Goal: Information Seeking & Learning: Learn about a topic

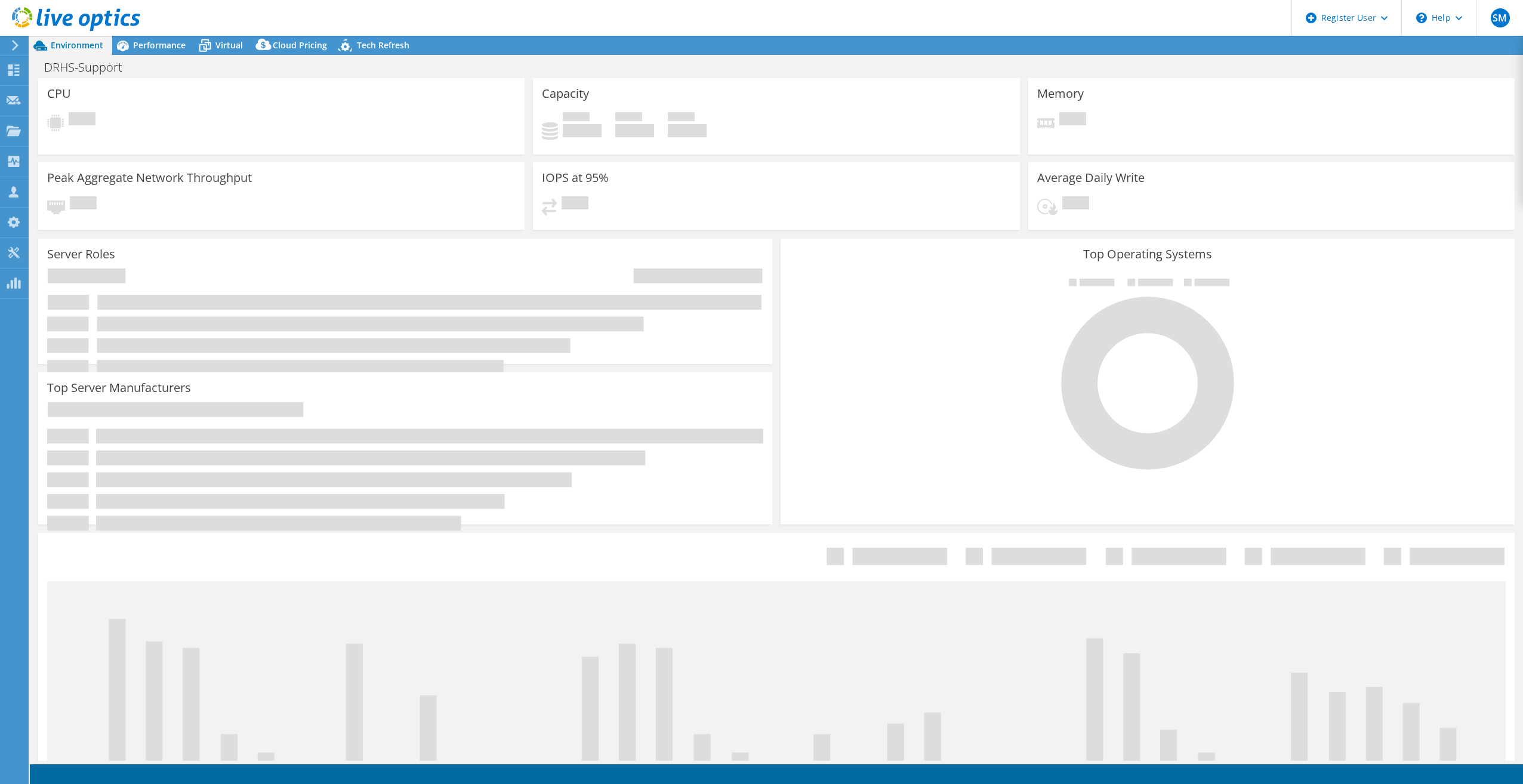
select select "USEast"
select select "USD"
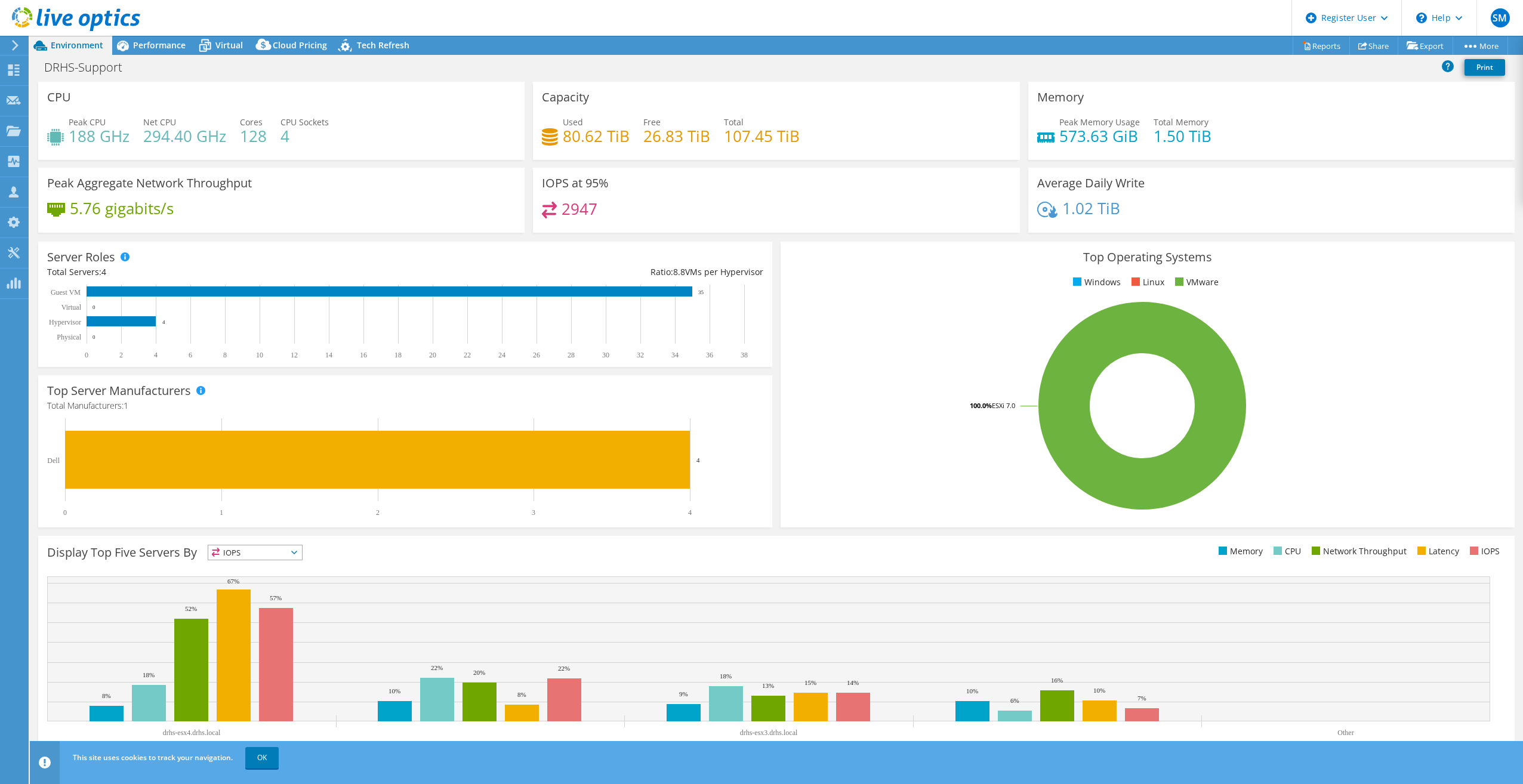
click at [614, 132] on h4 "80.62 TiB" at bounding box center [596, 136] width 67 height 14
click at [148, 42] on span "Performance" at bounding box center [159, 45] width 52 height 12
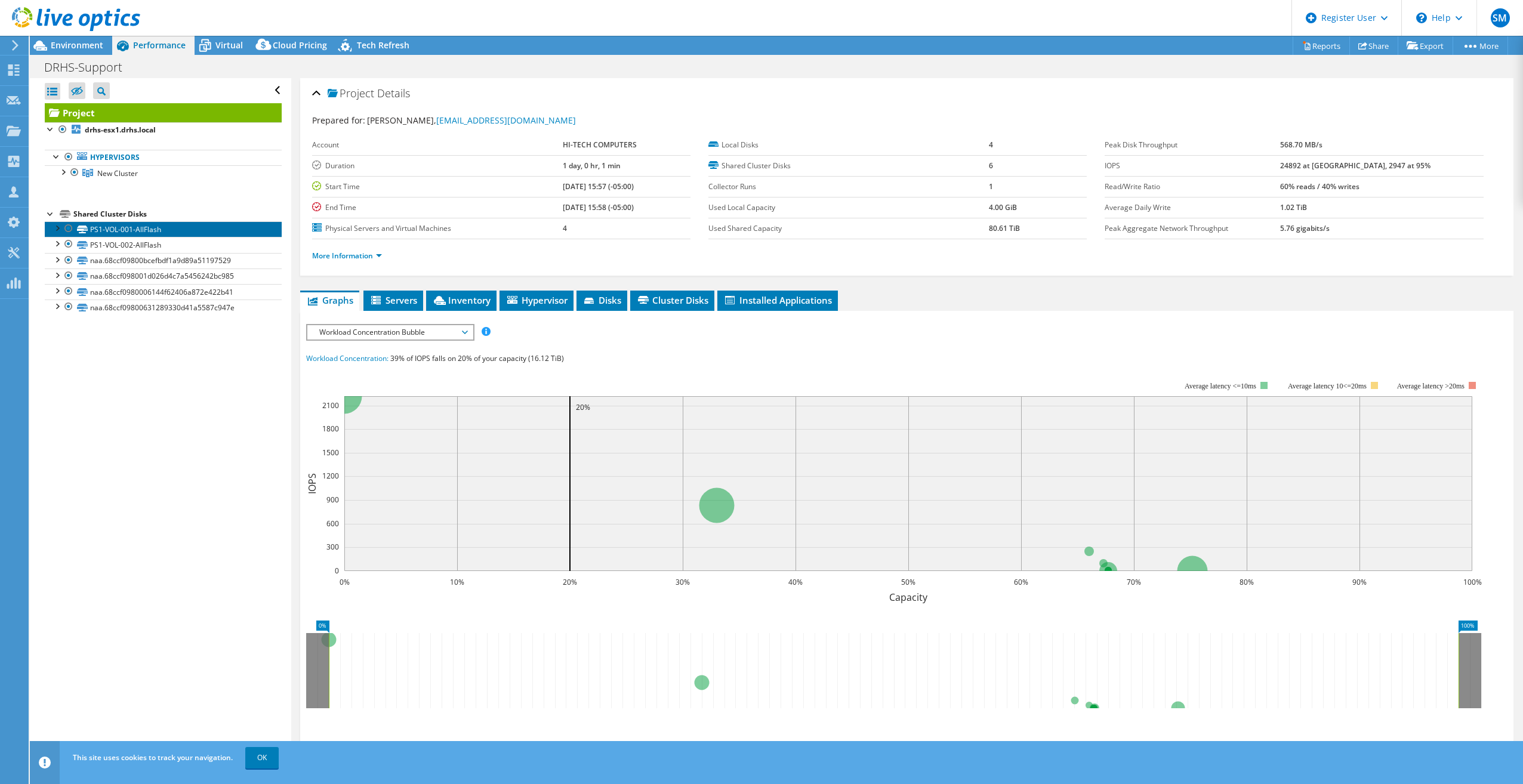
click at [125, 228] on link "PS1-VOL-001-AllFlash" at bounding box center [163, 228] width 237 height 15
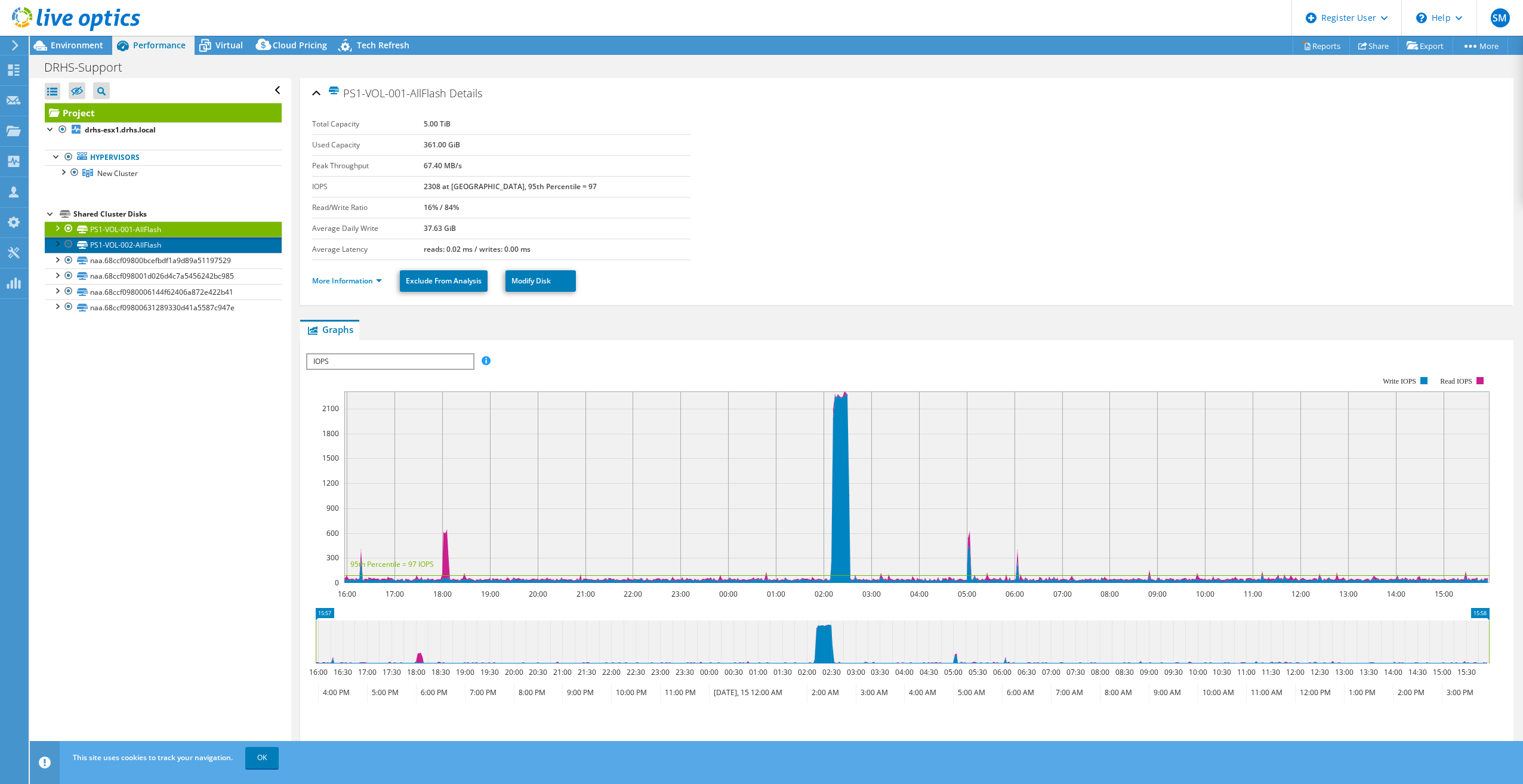
click at [125, 238] on link "PS1-VOL-002-AllFlash" at bounding box center [163, 244] width 237 height 15
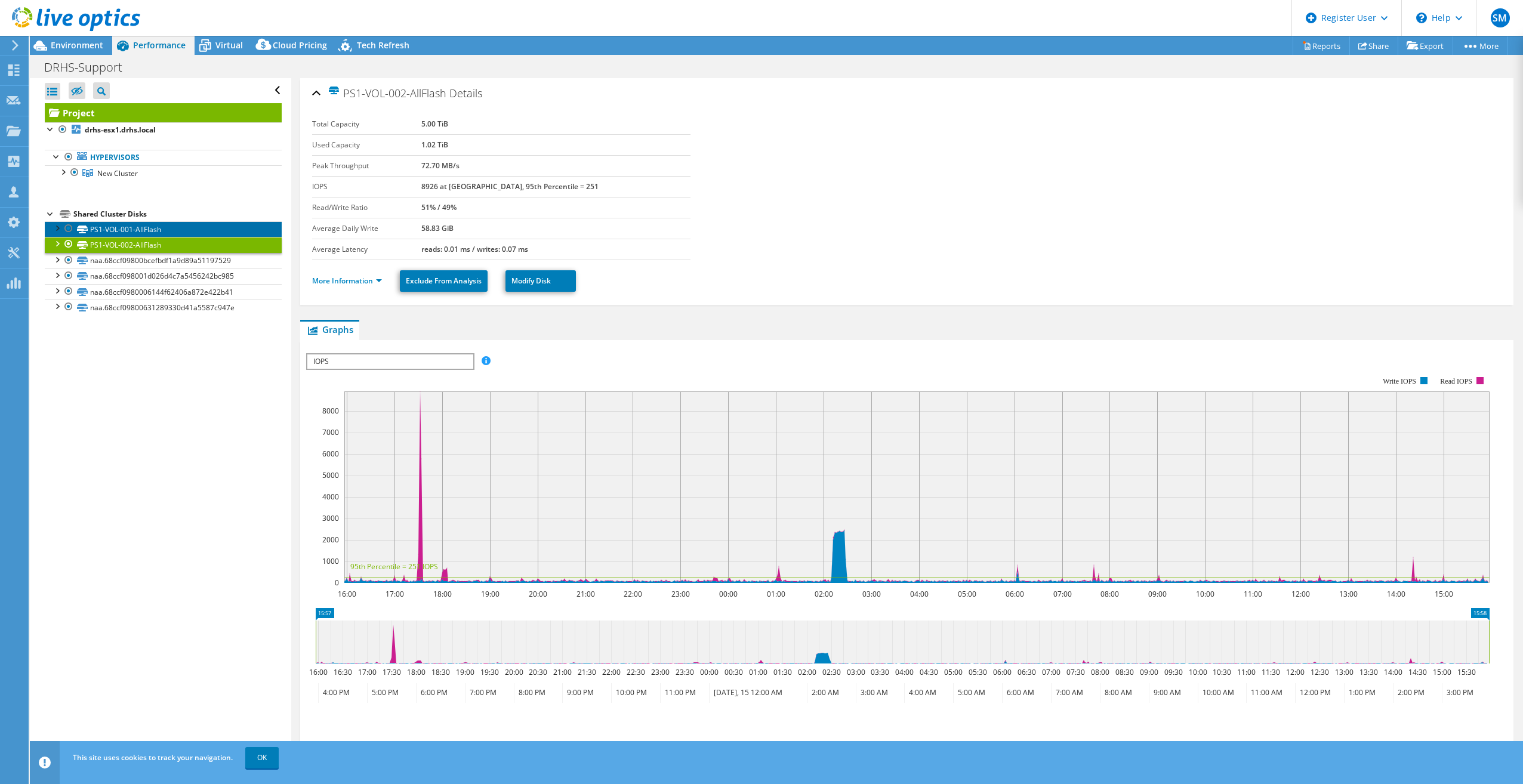
click at [125, 229] on link "PS1-VOL-001-AllFlash" at bounding box center [163, 228] width 237 height 15
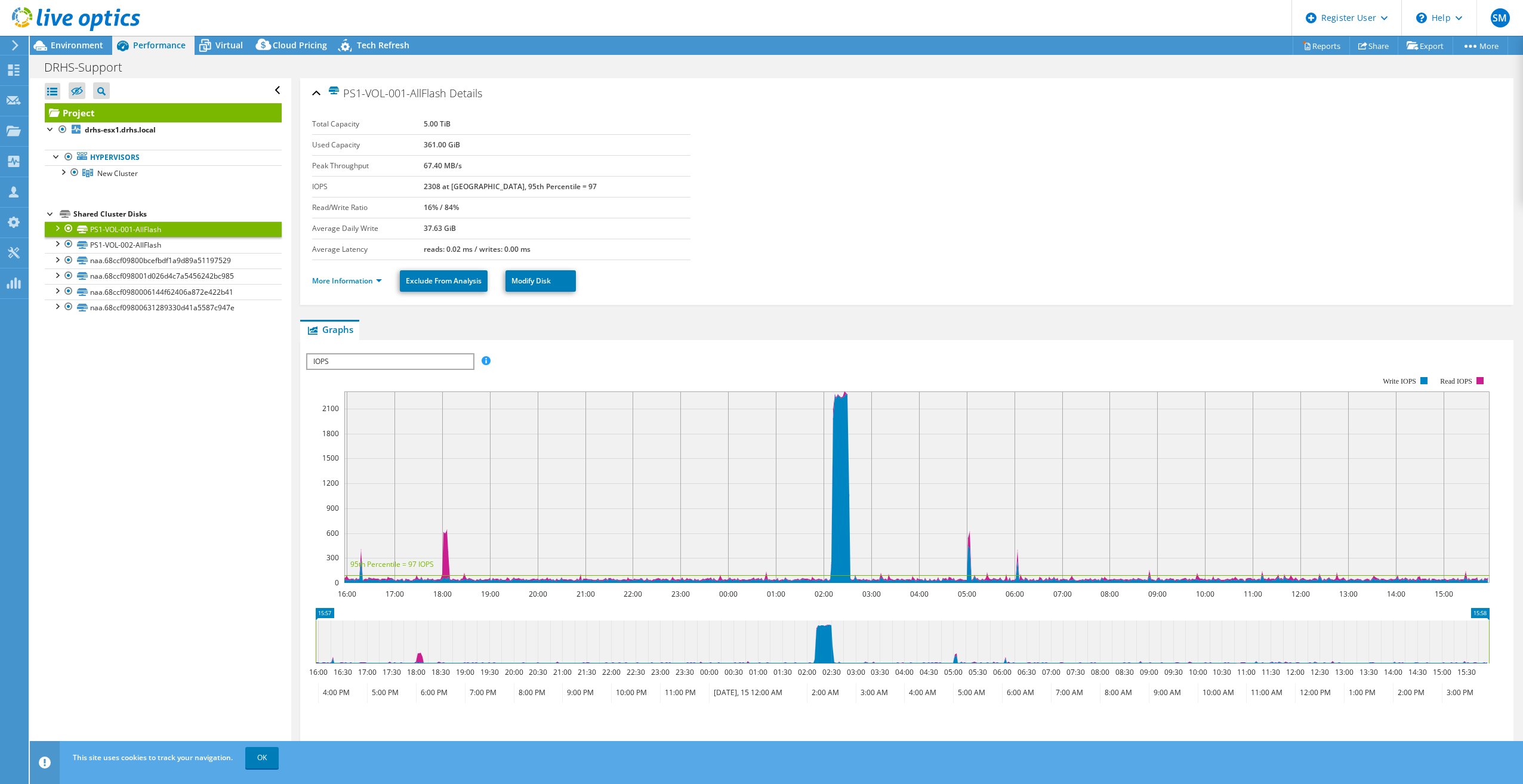
click at [191, 191] on ul "Hypervisors New Cluster drhs-esx1.drhs.local" at bounding box center [163, 165] width 237 height 55
click at [120, 258] on link "naa.68ccf09800bcefbdf1a9d89a51197529" at bounding box center [163, 260] width 237 height 15
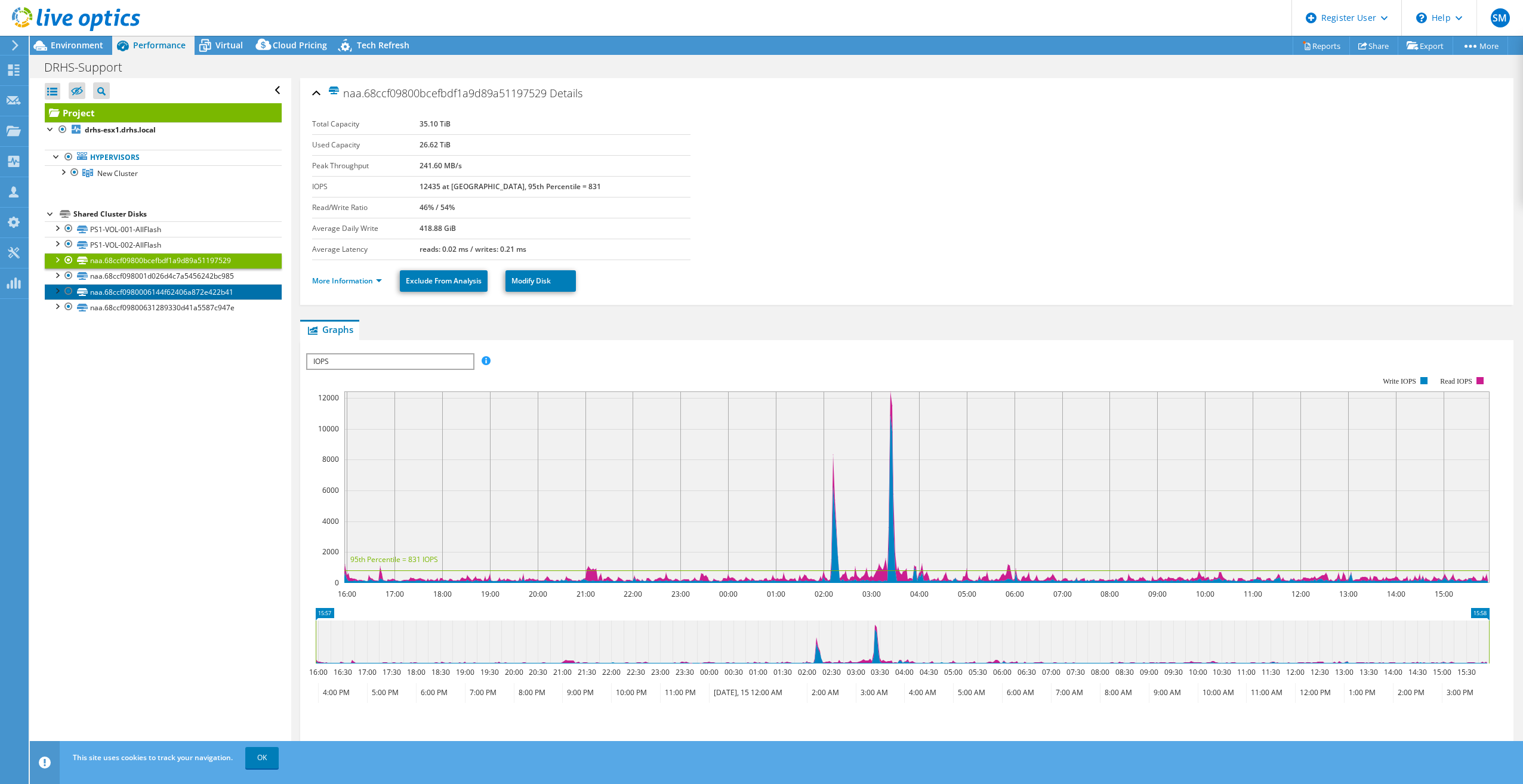
click at [128, 285] on link "naa.68ccf0980006144f62406a872e422b41" at bounding box center [163, 291] width 237 height 15
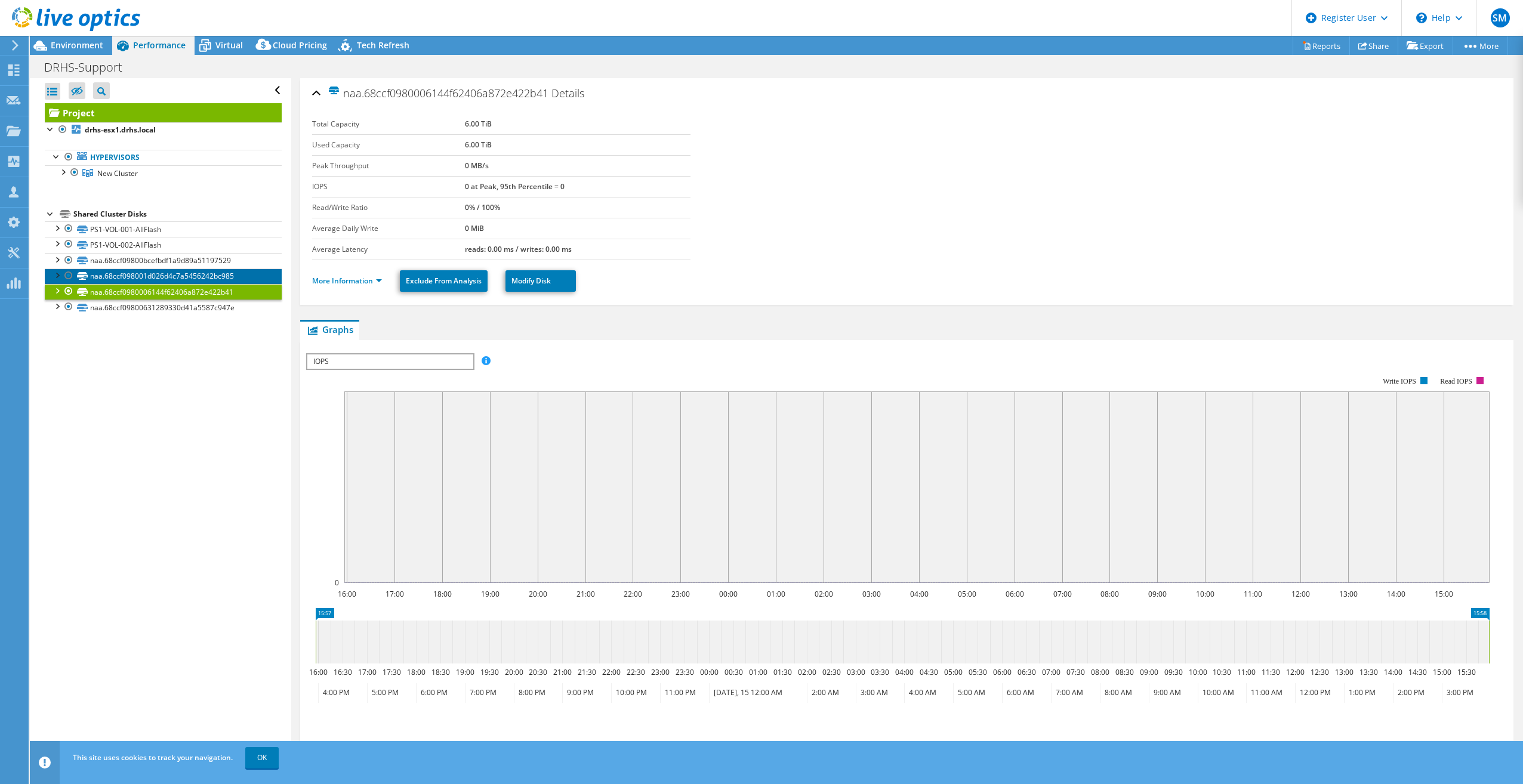
click at [125, 278] on link "naa.68ccf098001d026d4c7a5456242bc985" at bounding box center [163, 276] width 237 height 15
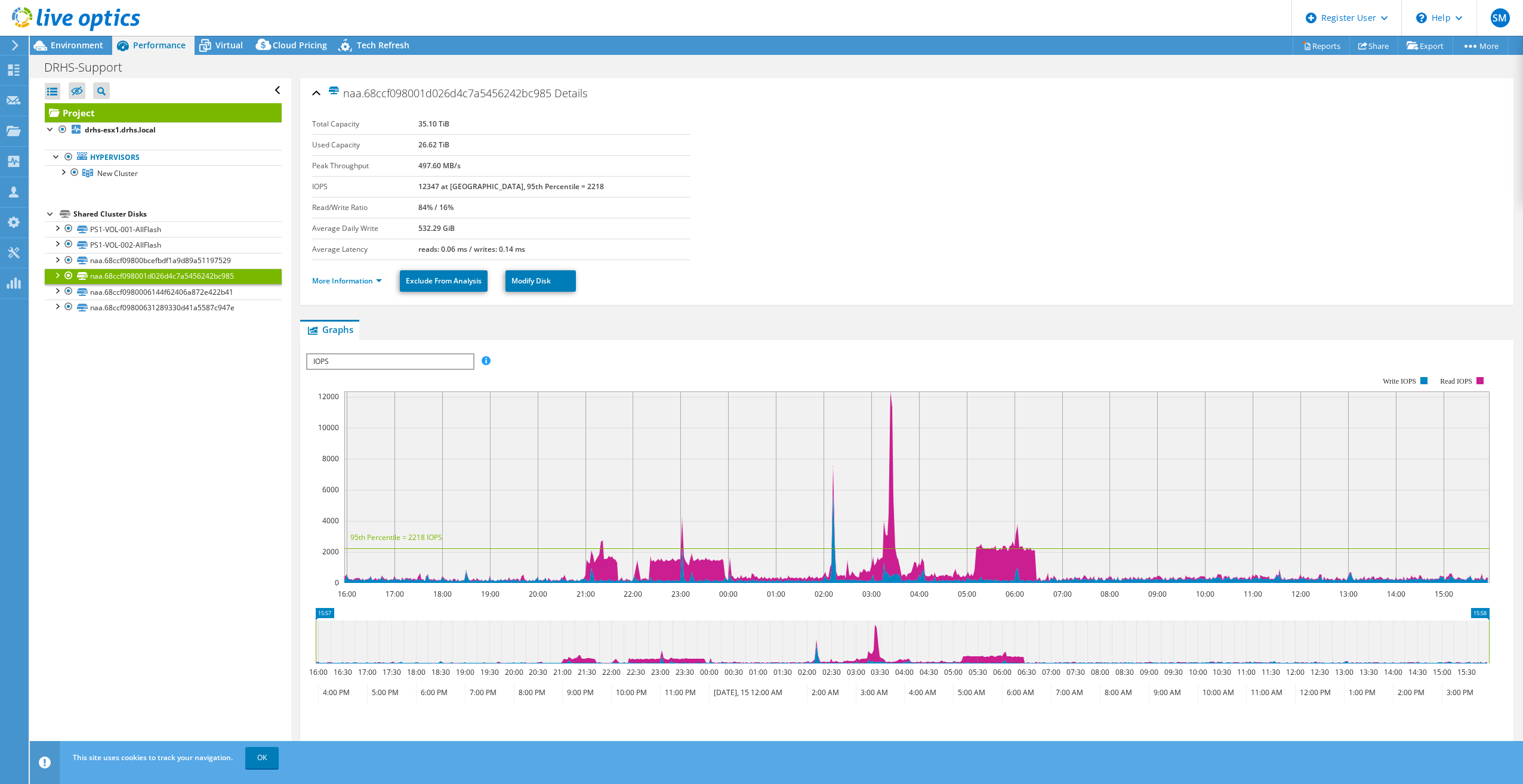
click at [890, 408] on rect at bounding box center [917, 487] width 1145 height 191
click at [149, 232] on link "PS1-VOL-001-AllFlash" at bounding box center [163, 228] width 237 height 15
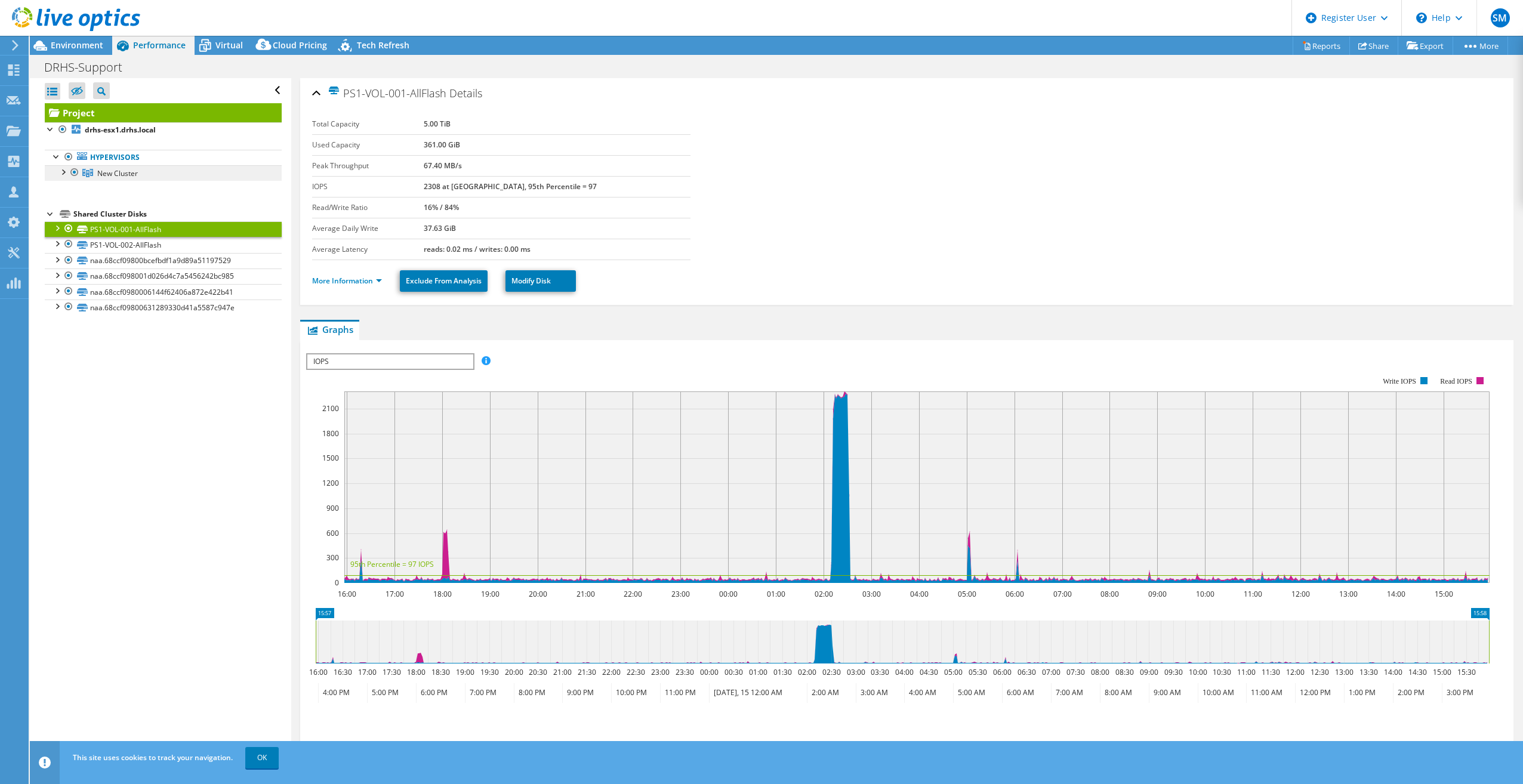
click at [138, 175] on link "New Cluster" at bounding box center [163, 172] width 237 height 15
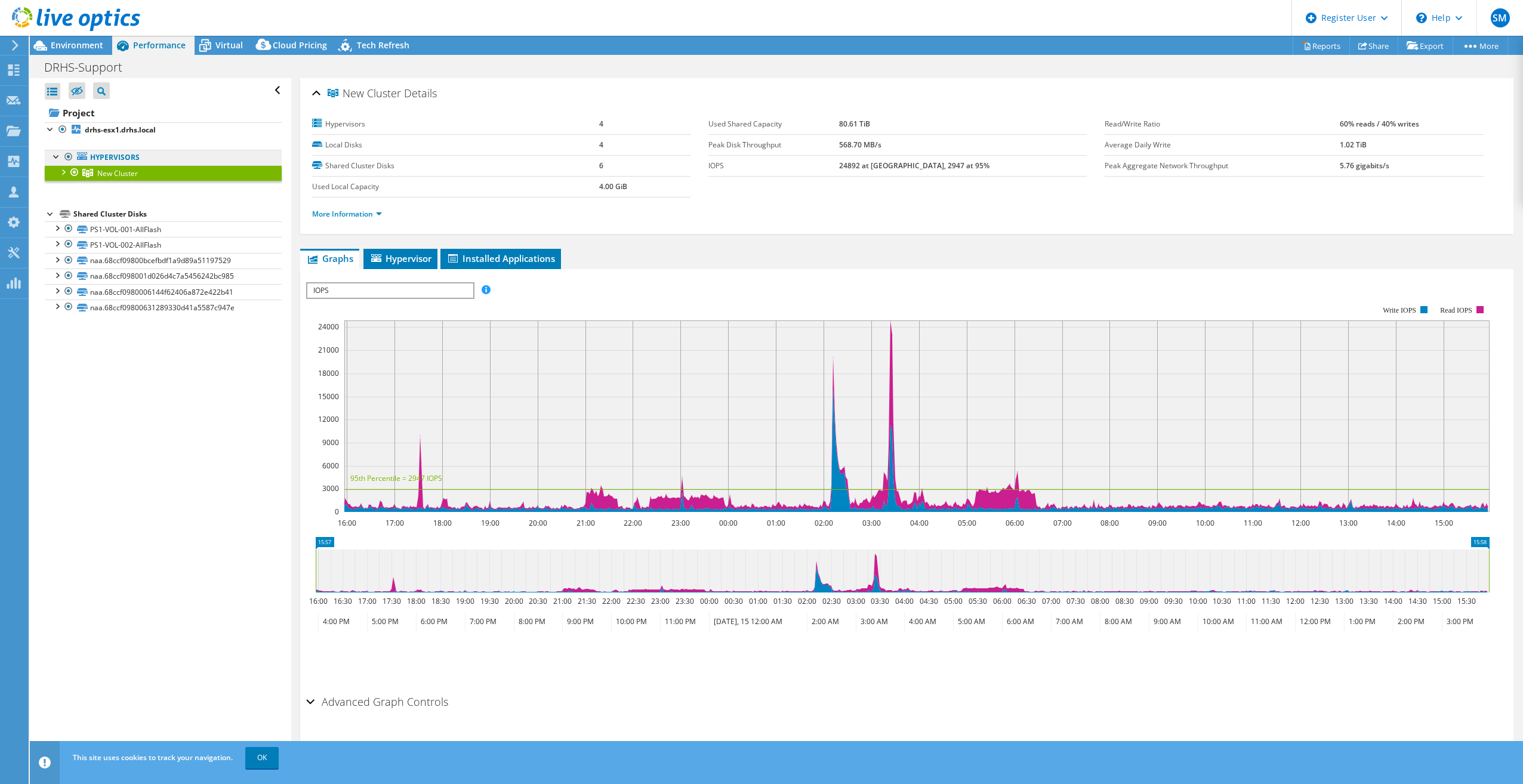
click at [137, 161] on link "Hypervisors" at bounding box center [163, 157] width 237 height 15
click at [128, 134] on b "drhs-esx1.drhs.local" at bounding box center [120, 129] width 71 height 10
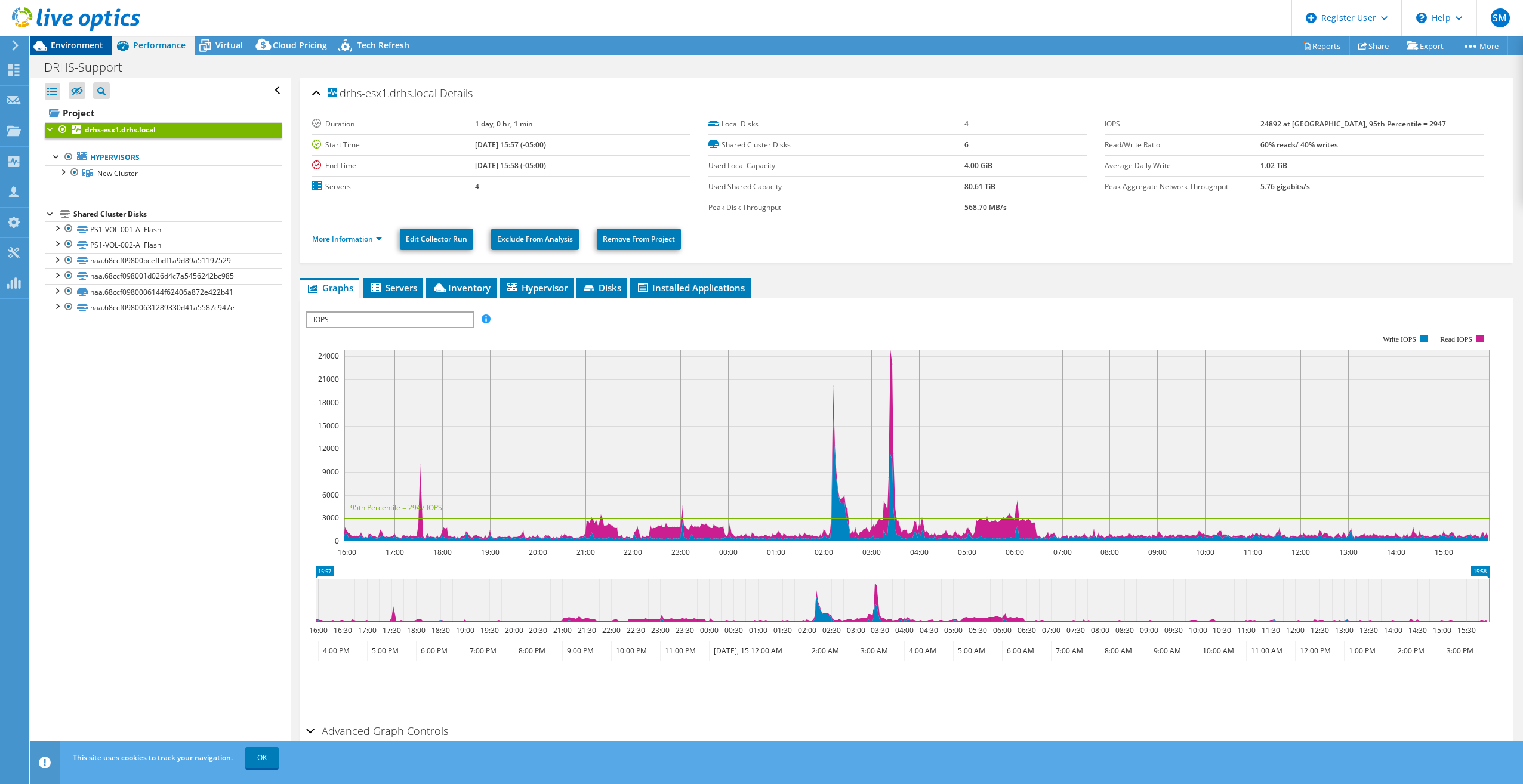
click at [90, 44] on span "Environment" at bounding box center [77, 45] width 52 height 12
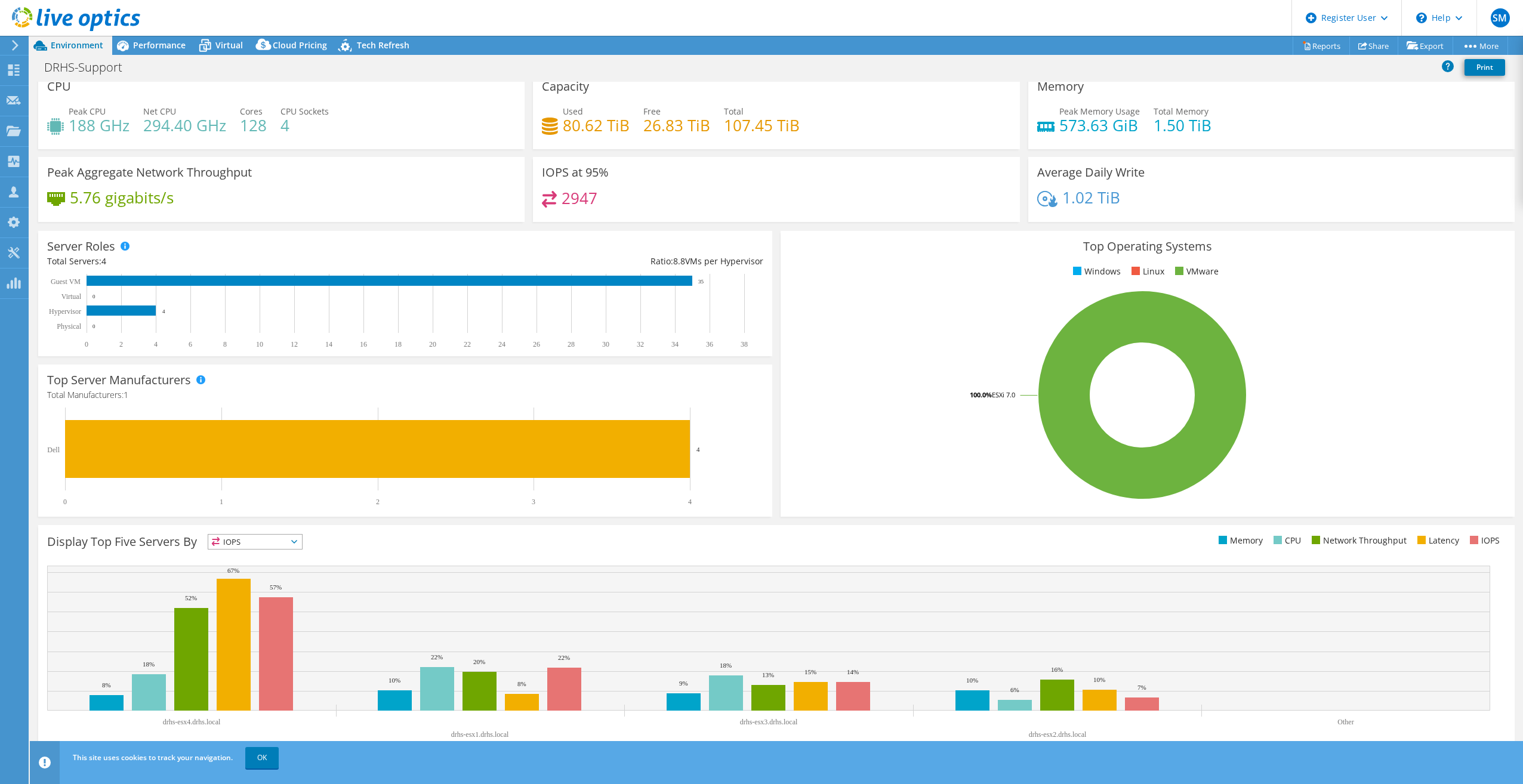
scroll to position [13, 0]
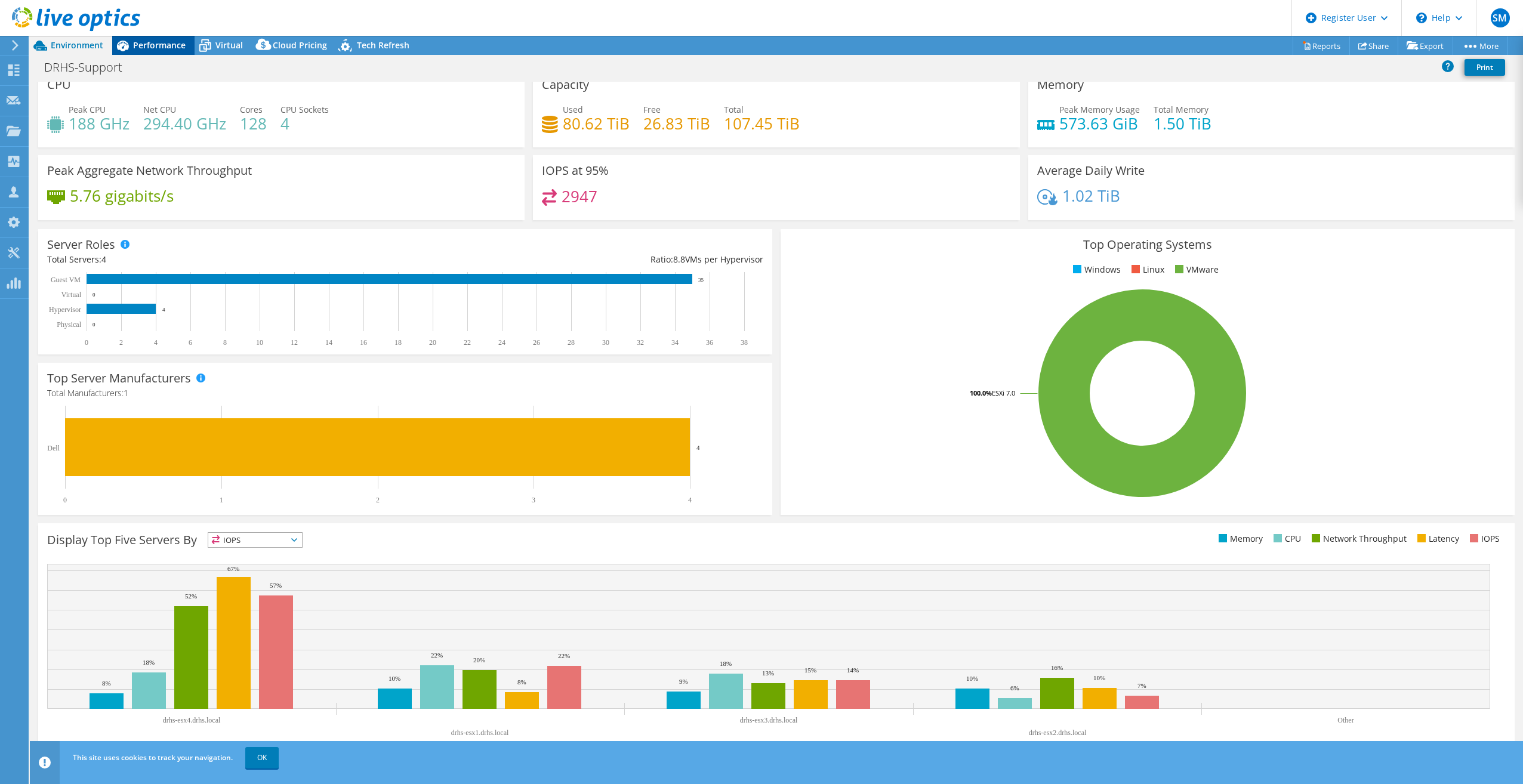
click at [151, 41] on span "Performance" at bounding box center [159, 45] width 52 height 12
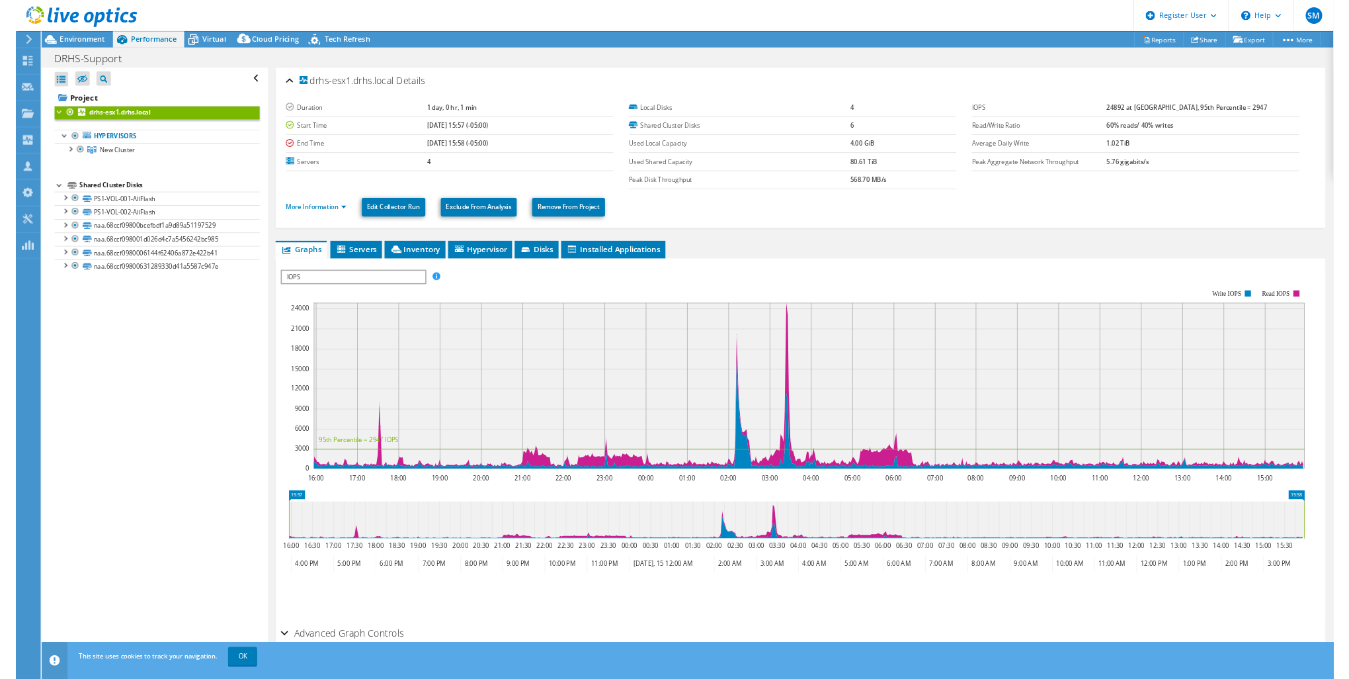
scroll to position [0, 0]
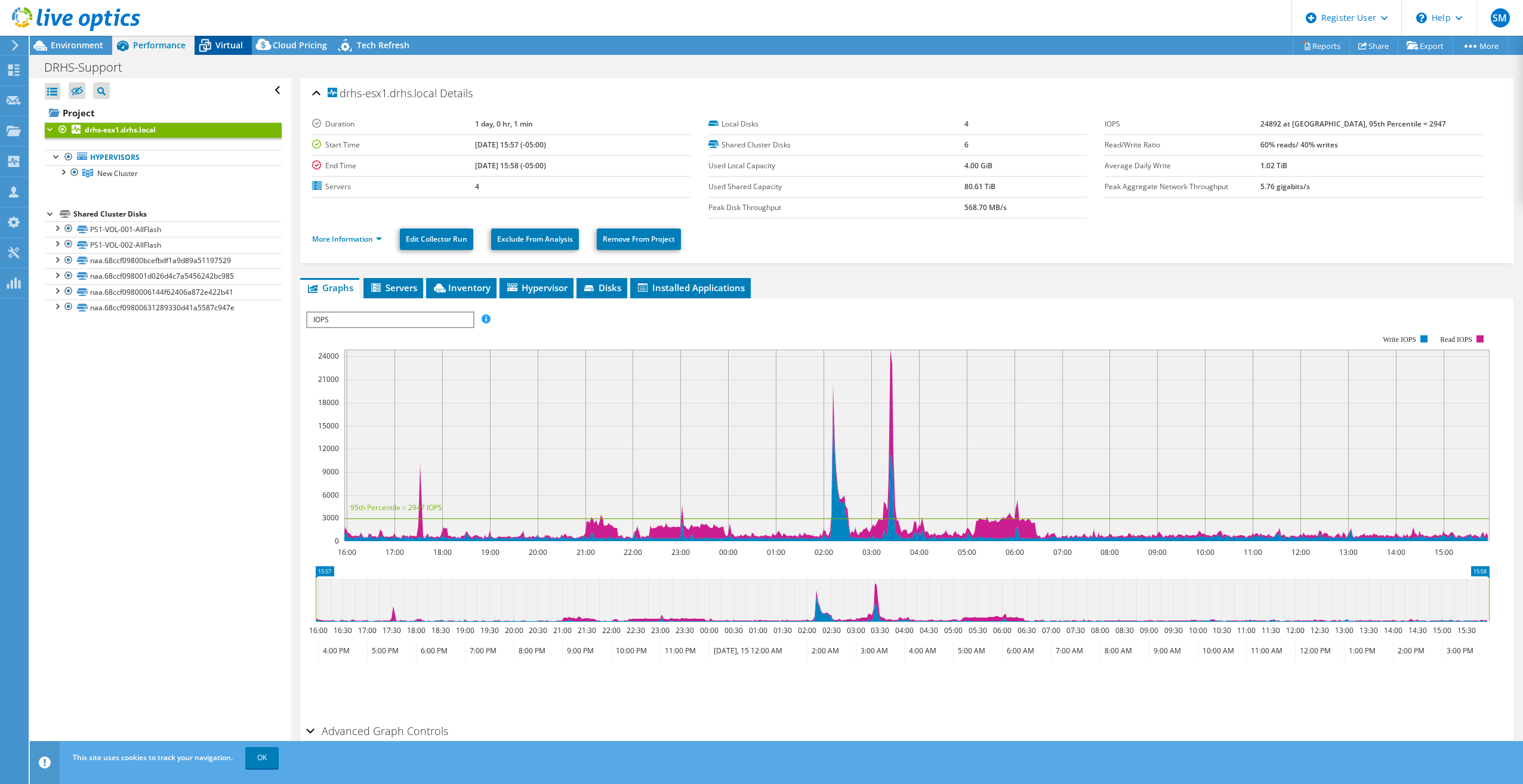
click at [235, 45] on span "Virtual" at bounding box center [229, 45] width 27 height 12
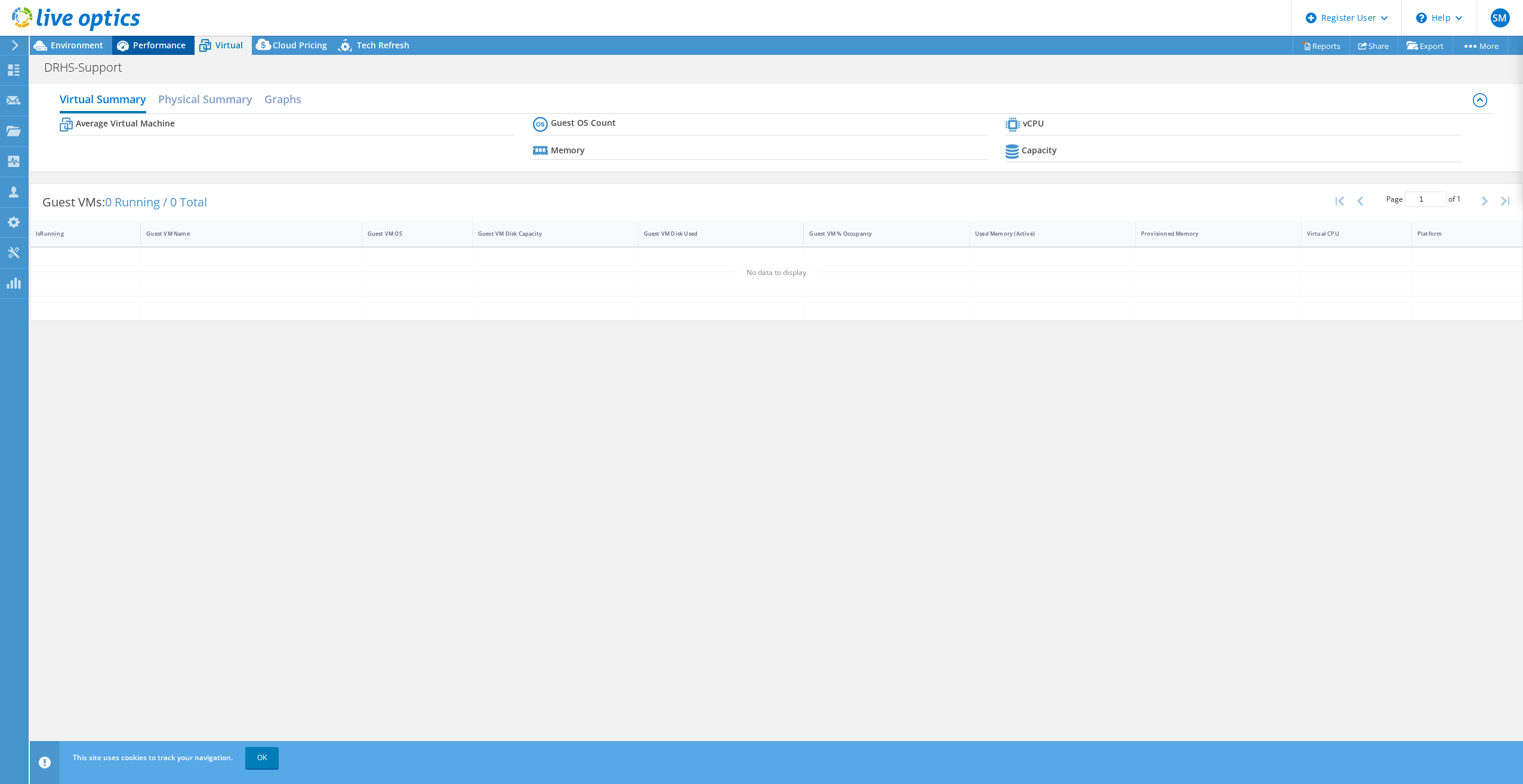
click at [140, 44] on span "Performance" at bounding box center [159, 45] width 52 height 12
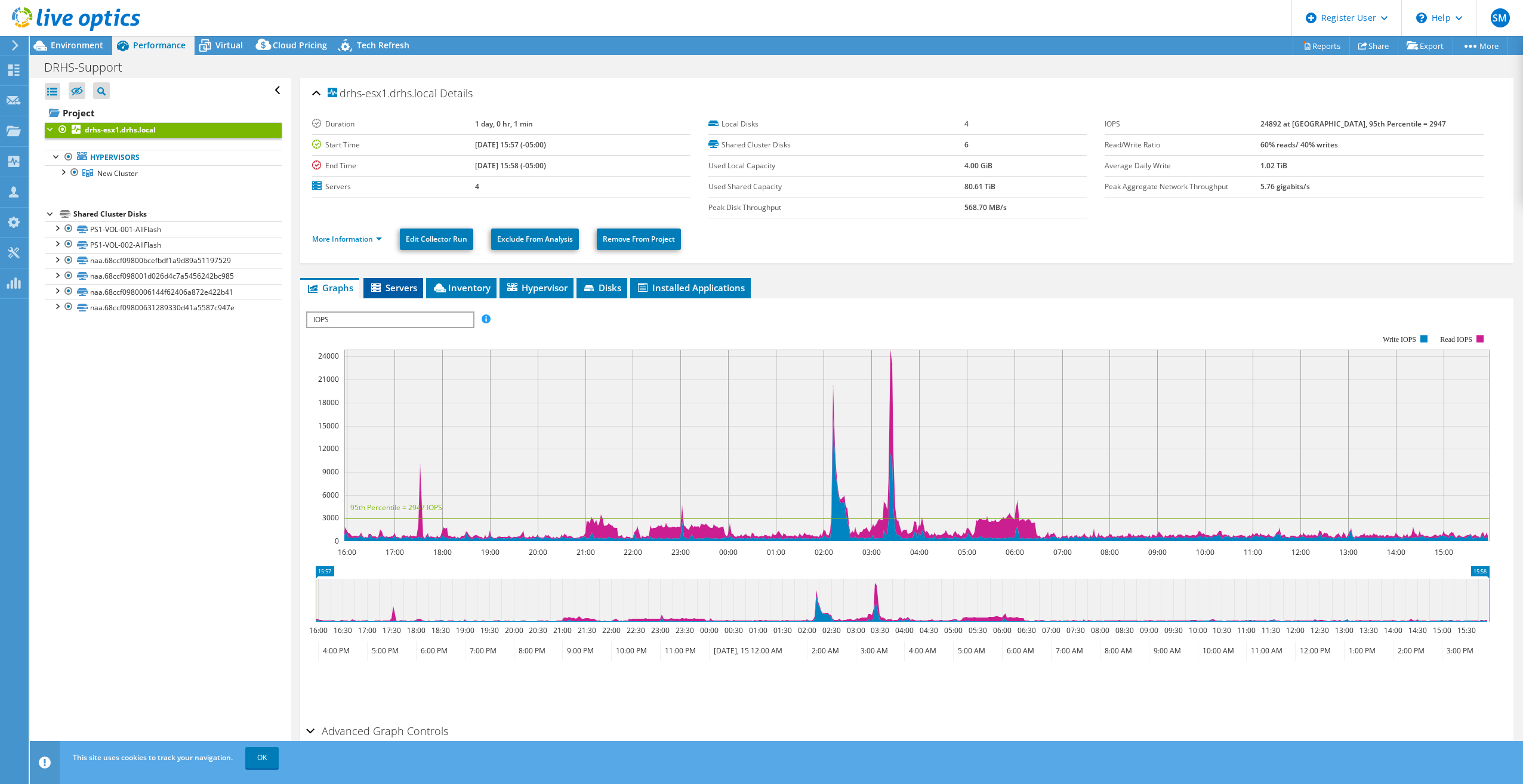
click at [391, 281] on li "Servers" at bounding box center [393, 288] width 60 height 20
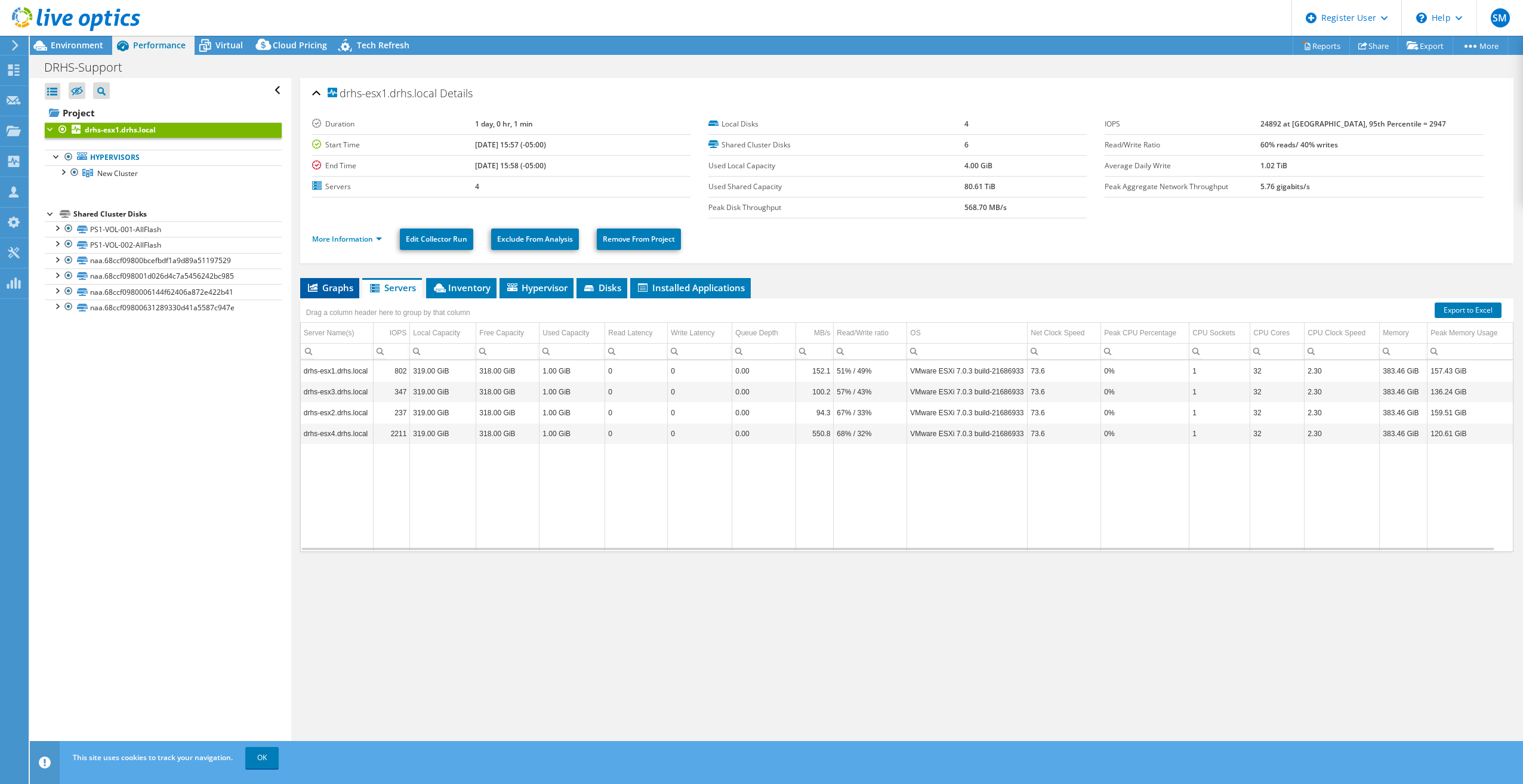
click at [344, 286] on span "Graphs" at bounding box center [329, 287] width 47 height 12
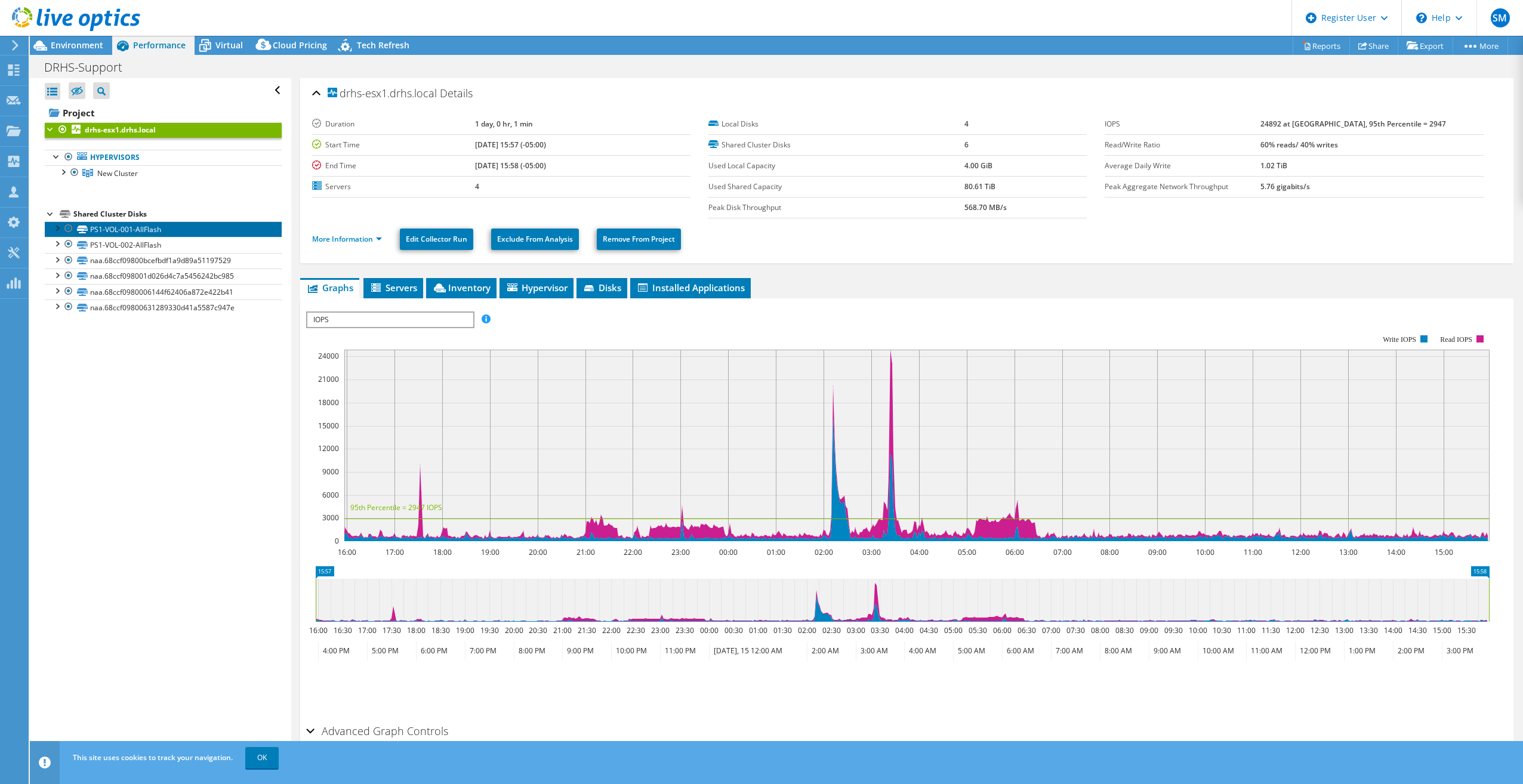
click at [187, 223] on link "PS1-VOL-001-AllFlash" at bounding box center [163, 228] width 237 height 15
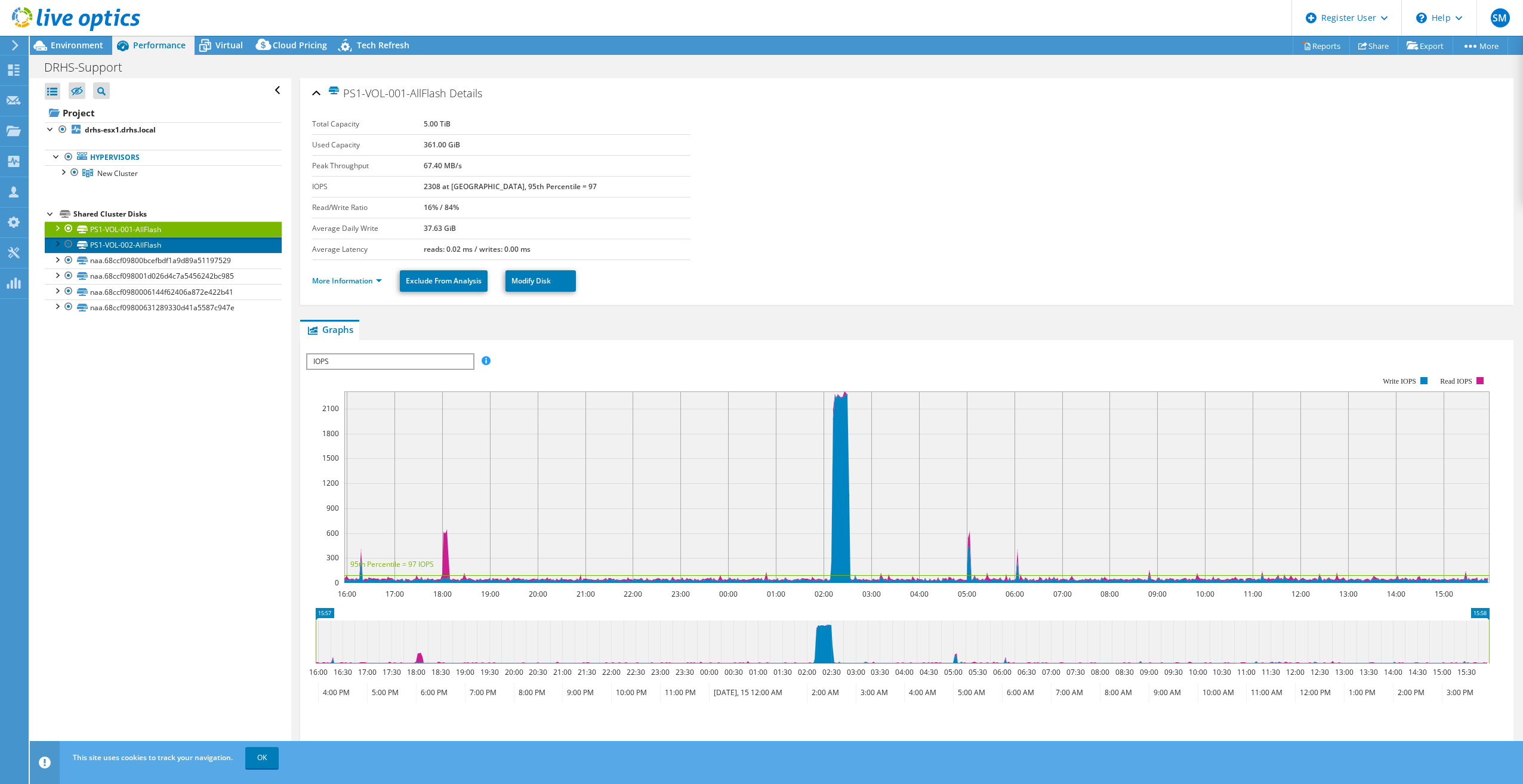
click at [115, 241] on link "PS1-VOL-002-AllFlash" at bounding box center [163, 244] width 237 height 15
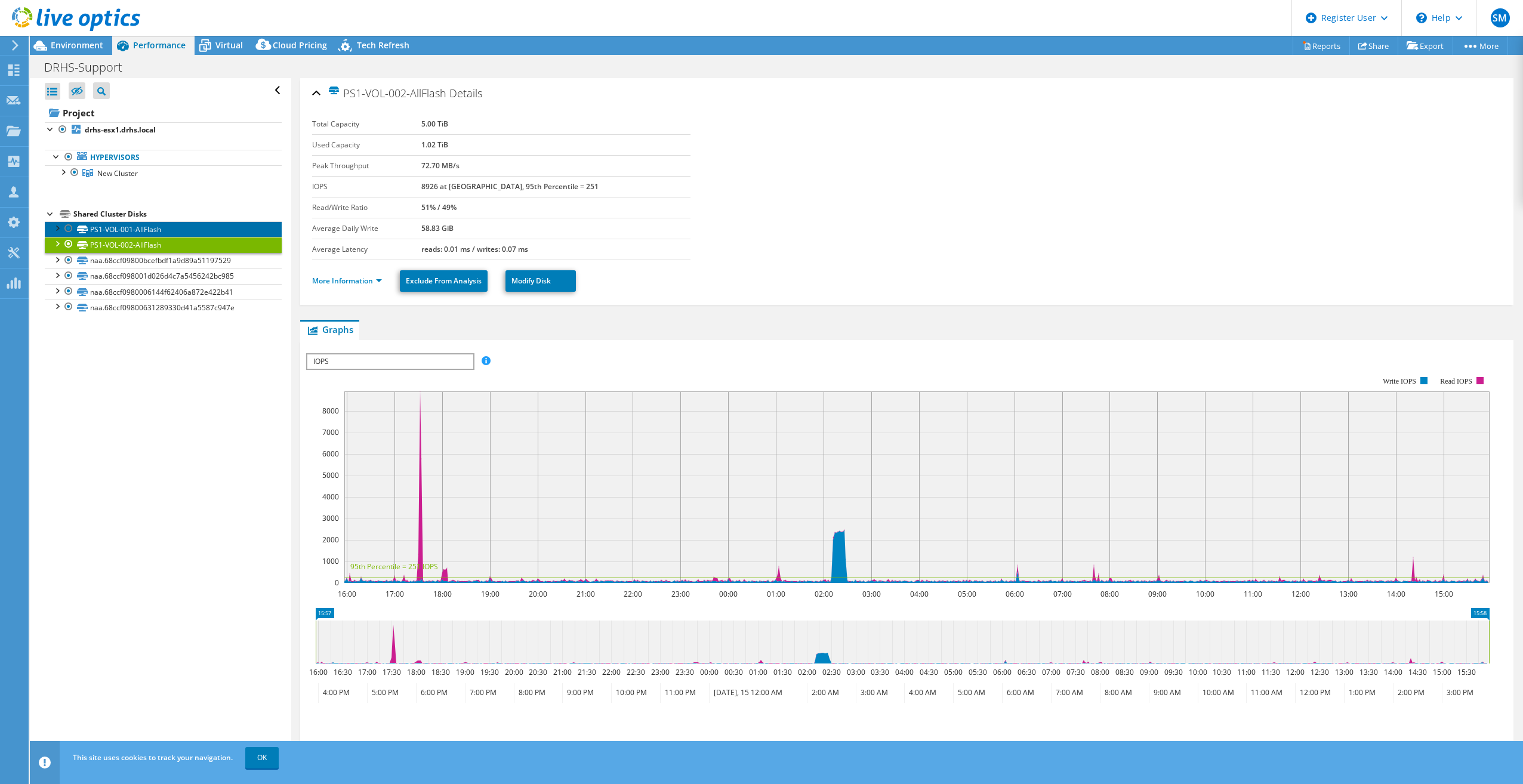
click at [117, 232] on link "PS1-VOL-001-AllFlash" at bounding box center [163, 228] width 237 height 15
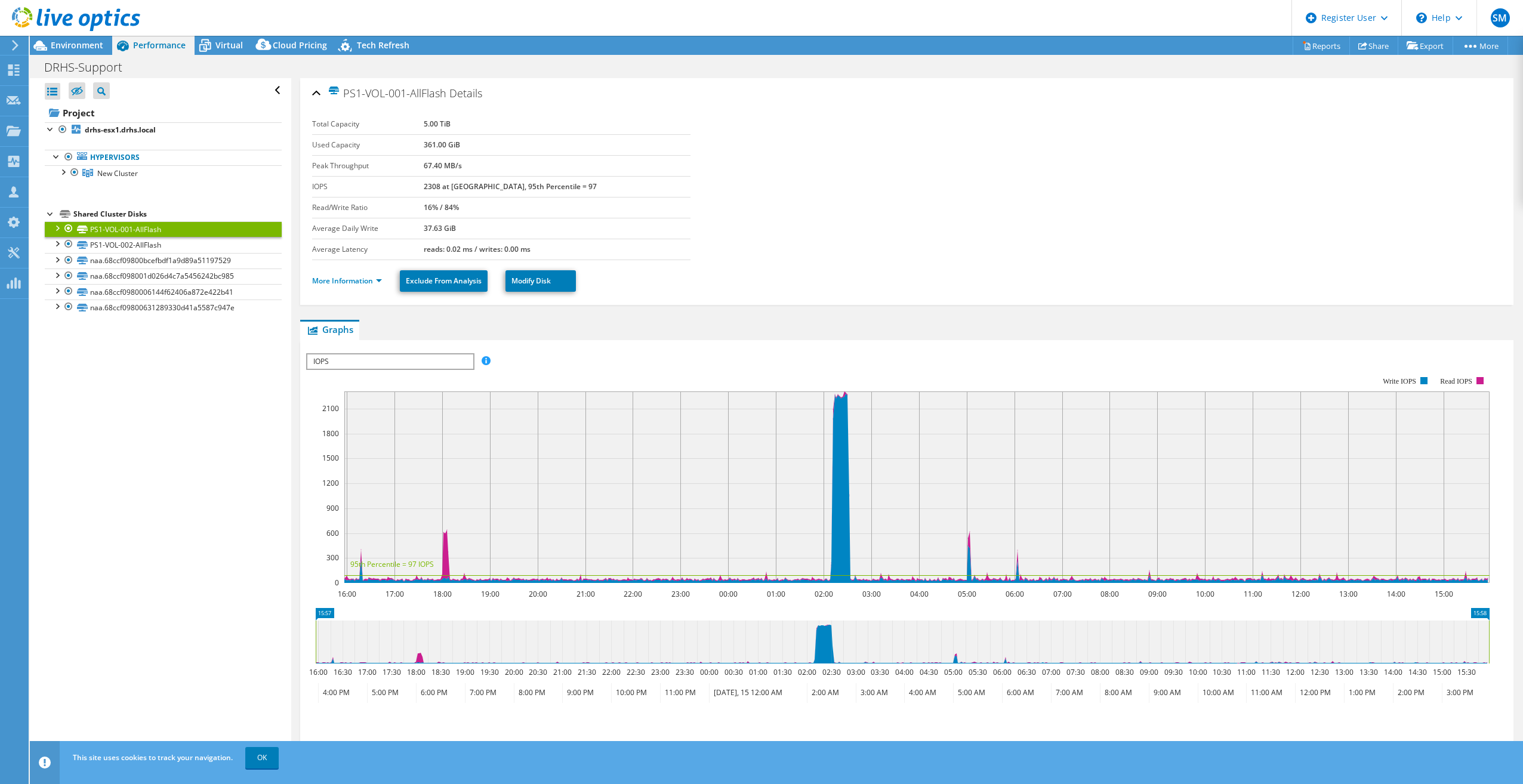
click at [54, 229] on div at bounding box center [56, 226] width 12 height 12
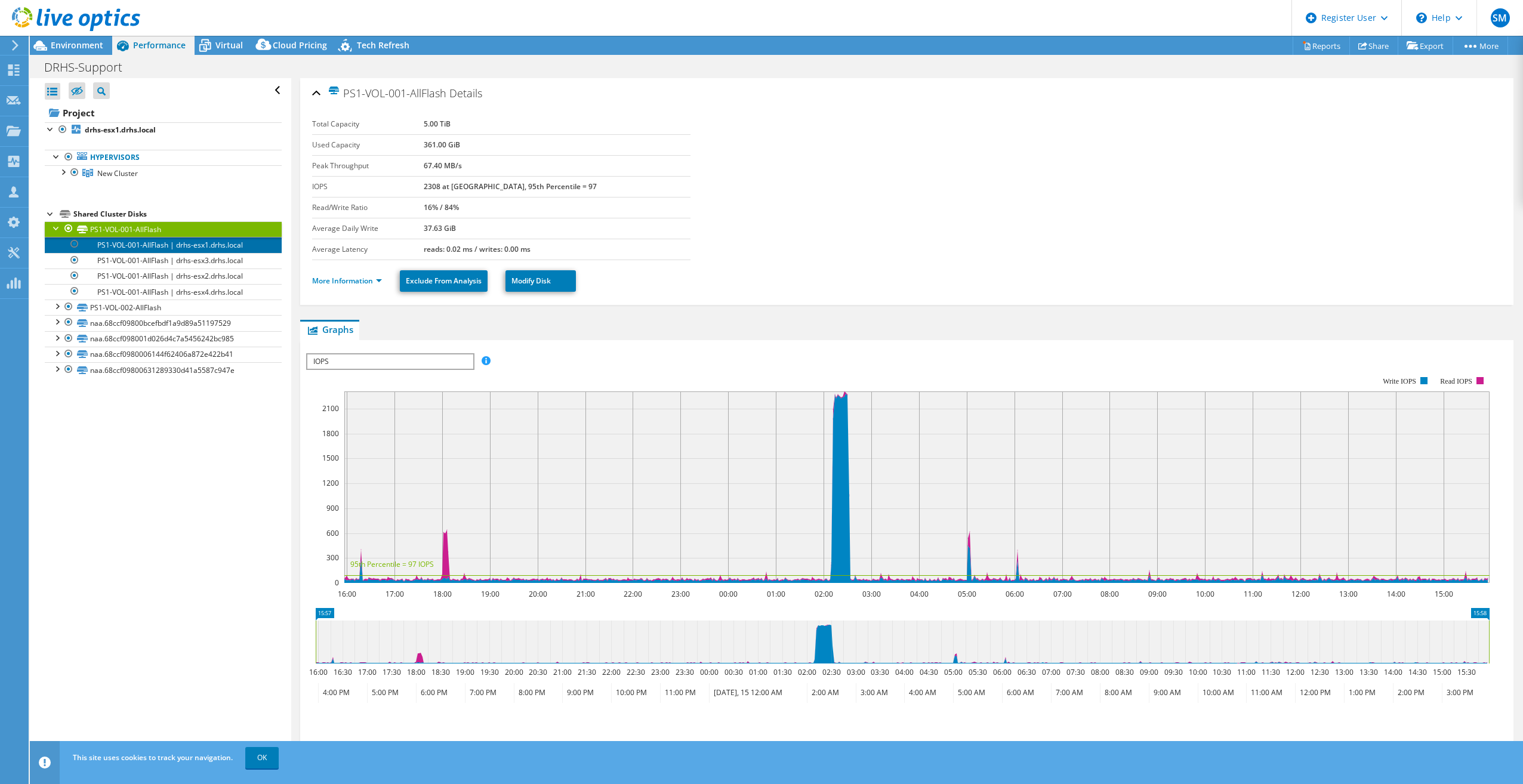
click at [134, 245] on link "PS1-VOL-001-AllFlash | drhs-esx1.drhs.local" at bounding box center [163, 244] width 237 height 15
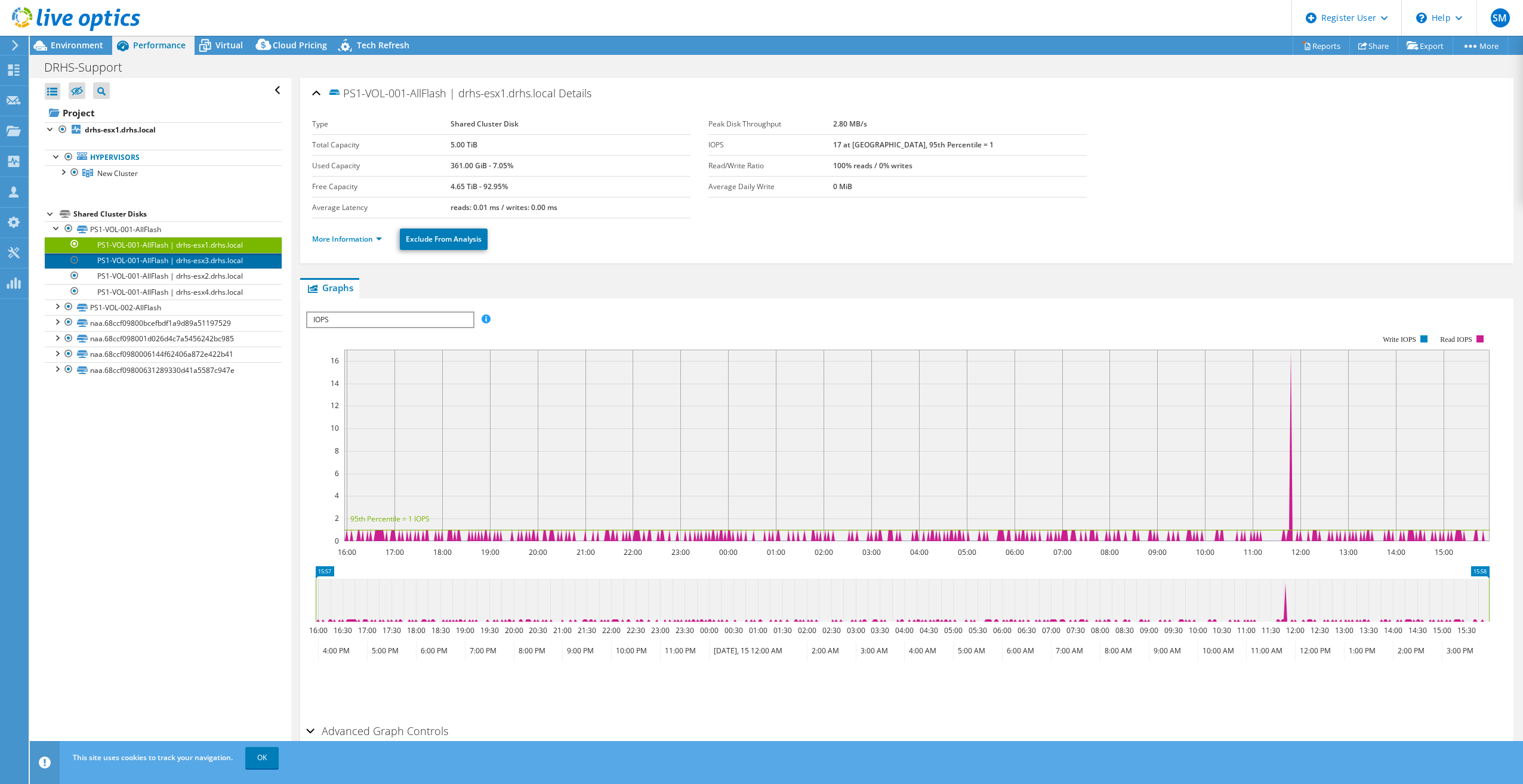
click at [136, 262] on link "PS1-VOL-001-AllFlash | drhs-esx3.drhs.local" at bounding box center [163, 260] width 237 height 15
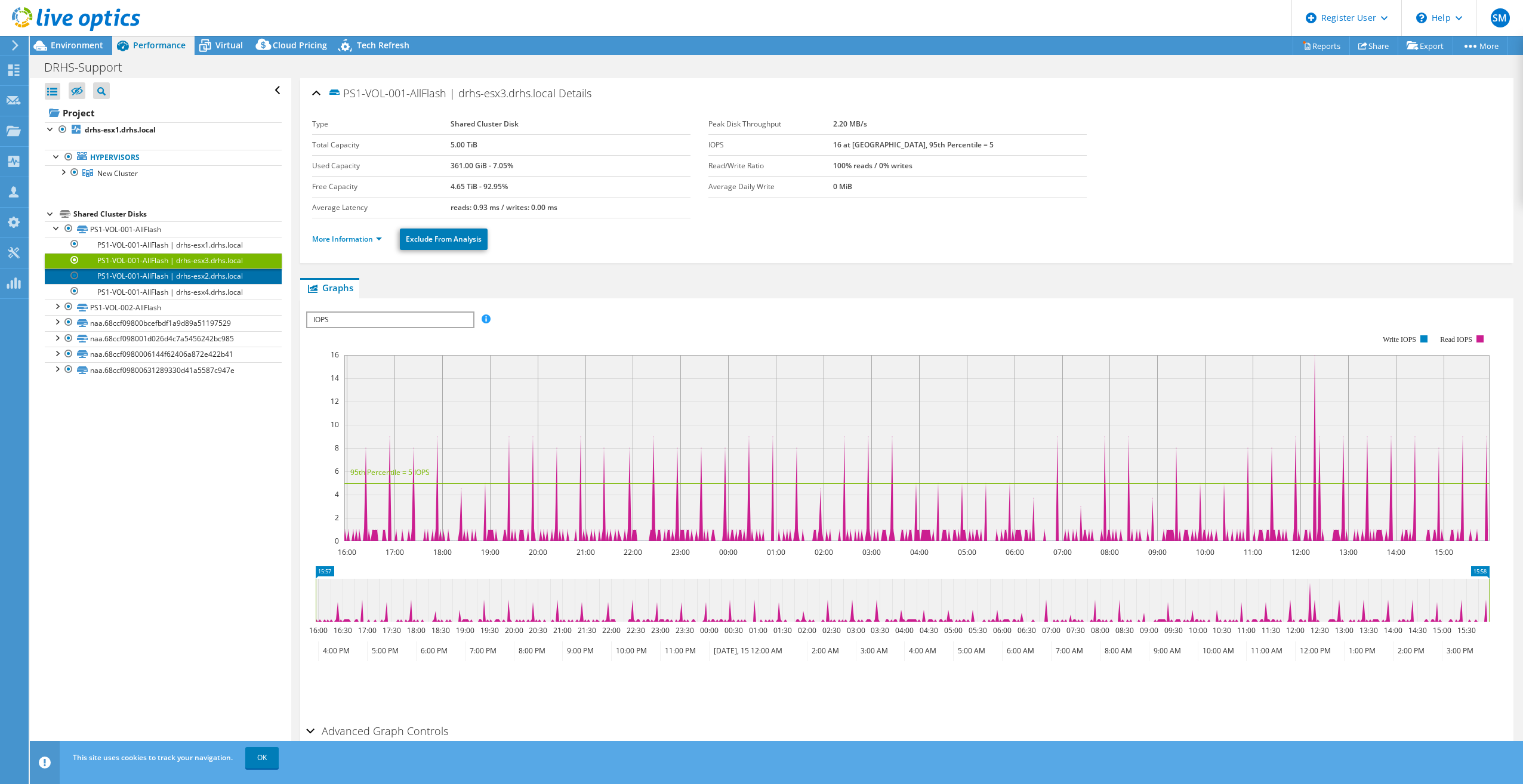
click at [139, 278] on link "PS1-VOL-001-AllFlash | drhs-esx2.drhs.local" at bounding box center [163, 276] width 237 height 15
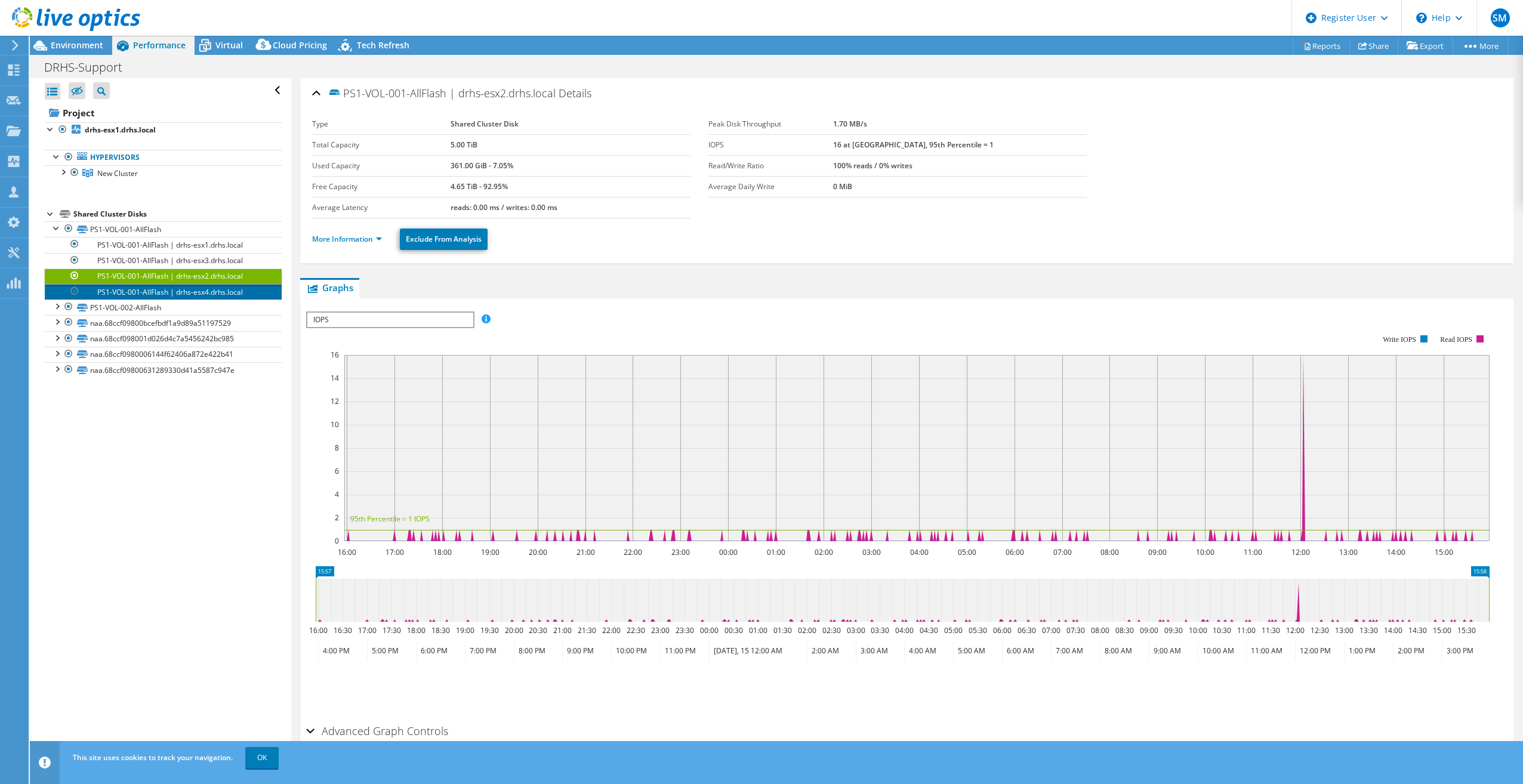
click at [140, 291] on link "PS1-VOL-001-AllFlash | drhs-esx4.drhs.local" at bounding box center [163, 291] width 237 height 15
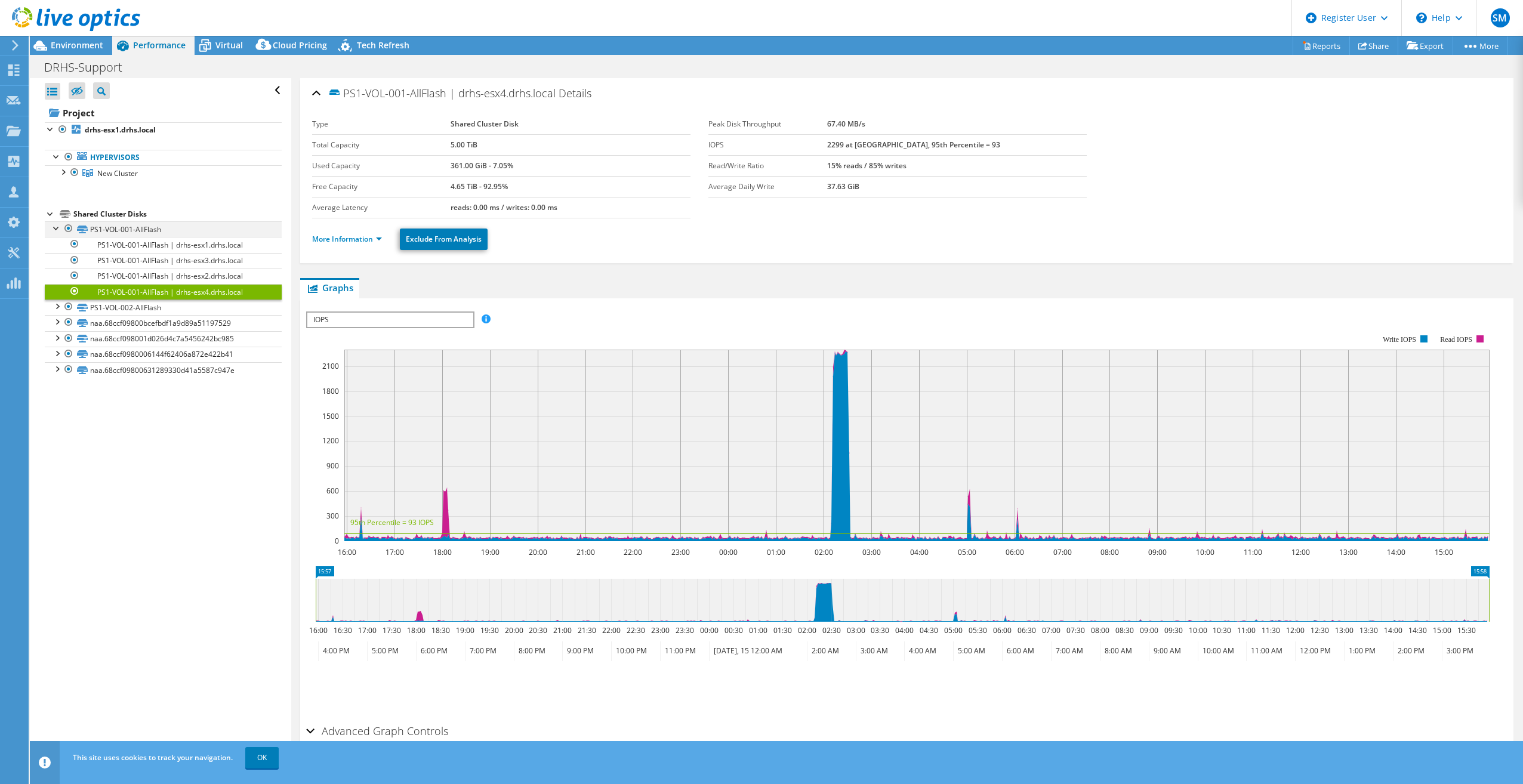
click at [57, 226] on div at bounding box center [56, 226] width 12 height 12
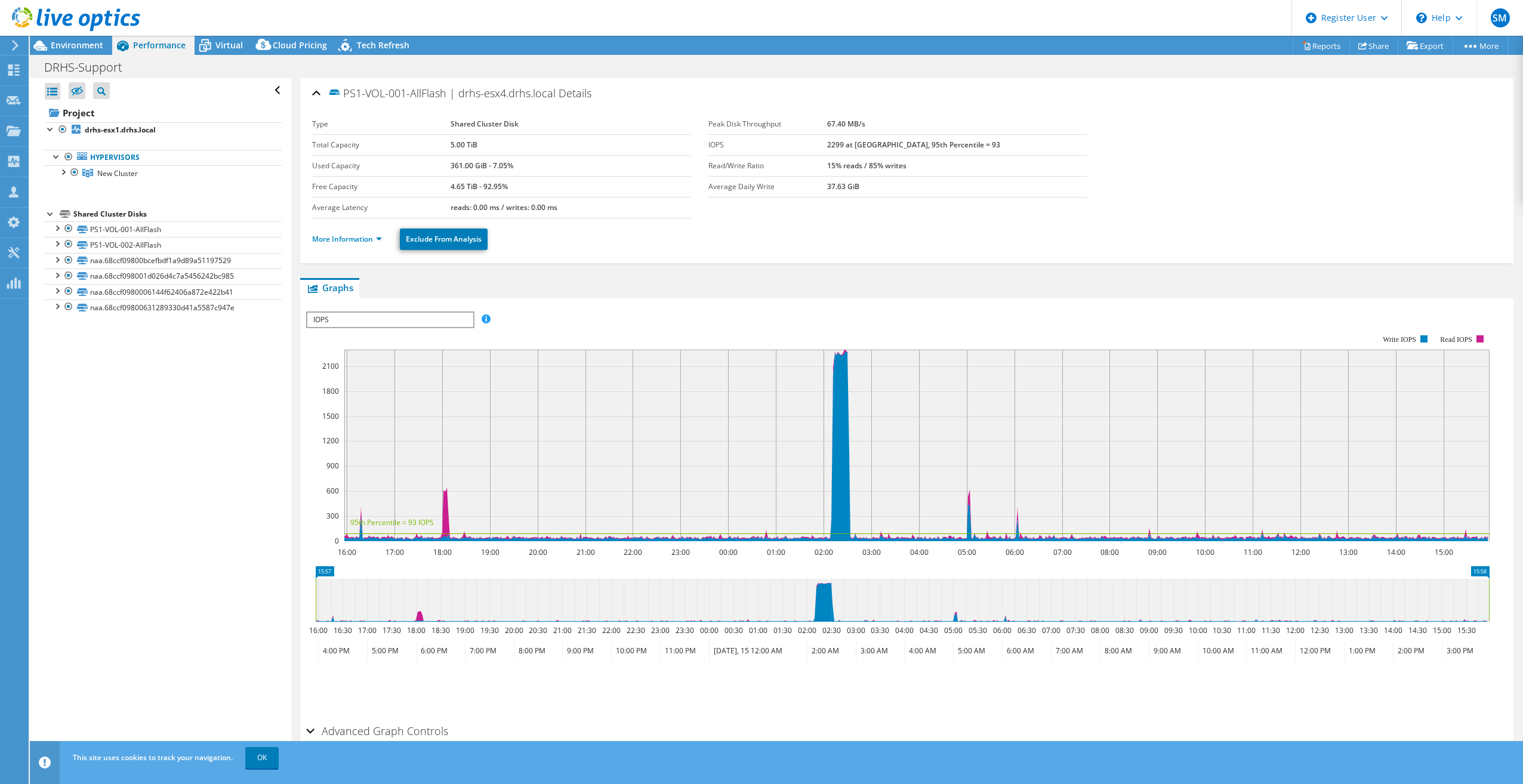
click at [50, 217] on div at bounding box center [51, 213] width 12 height 12
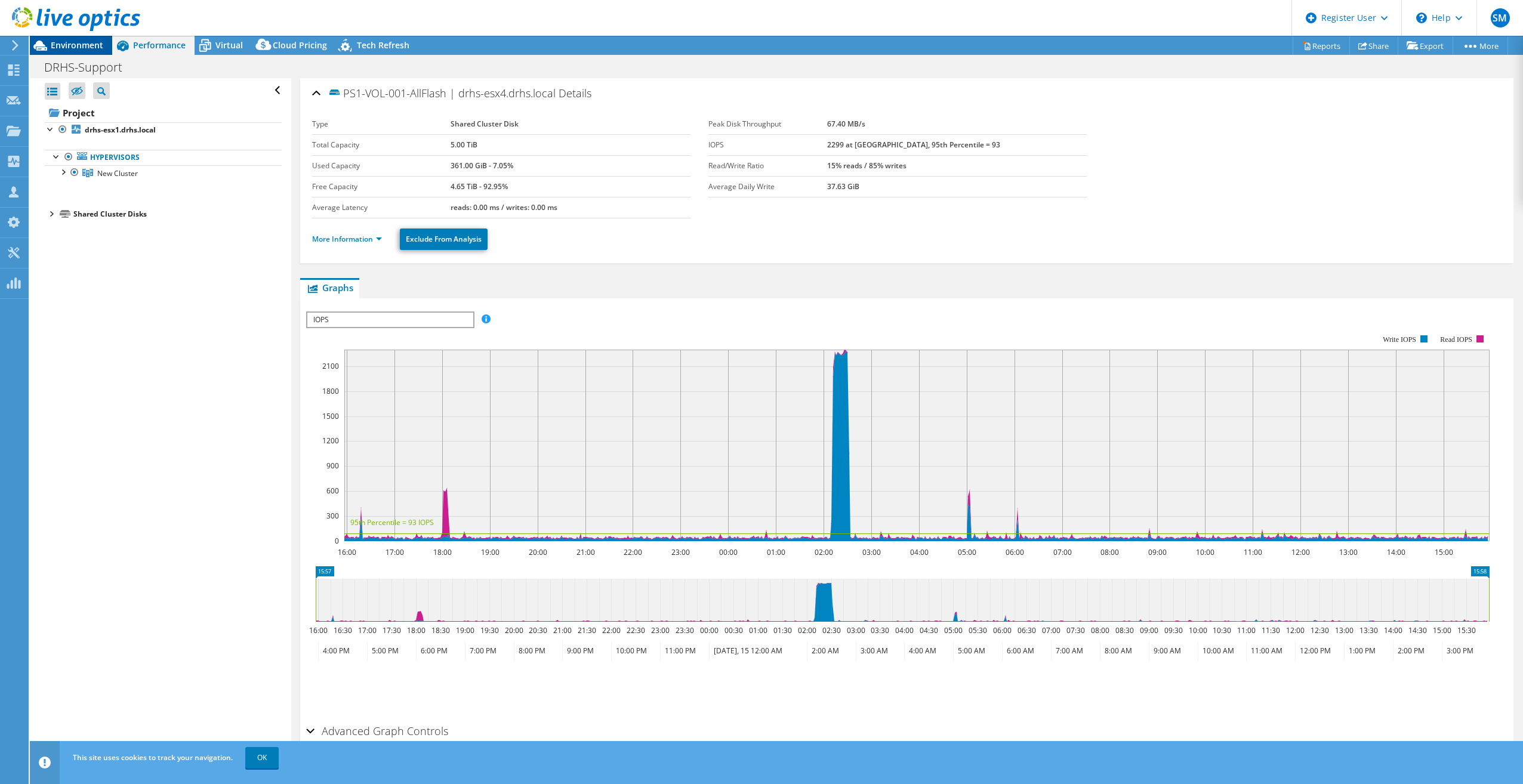
click at [82, 43] on span "Environment" at bounding box center [77, 45] width 52 height 12
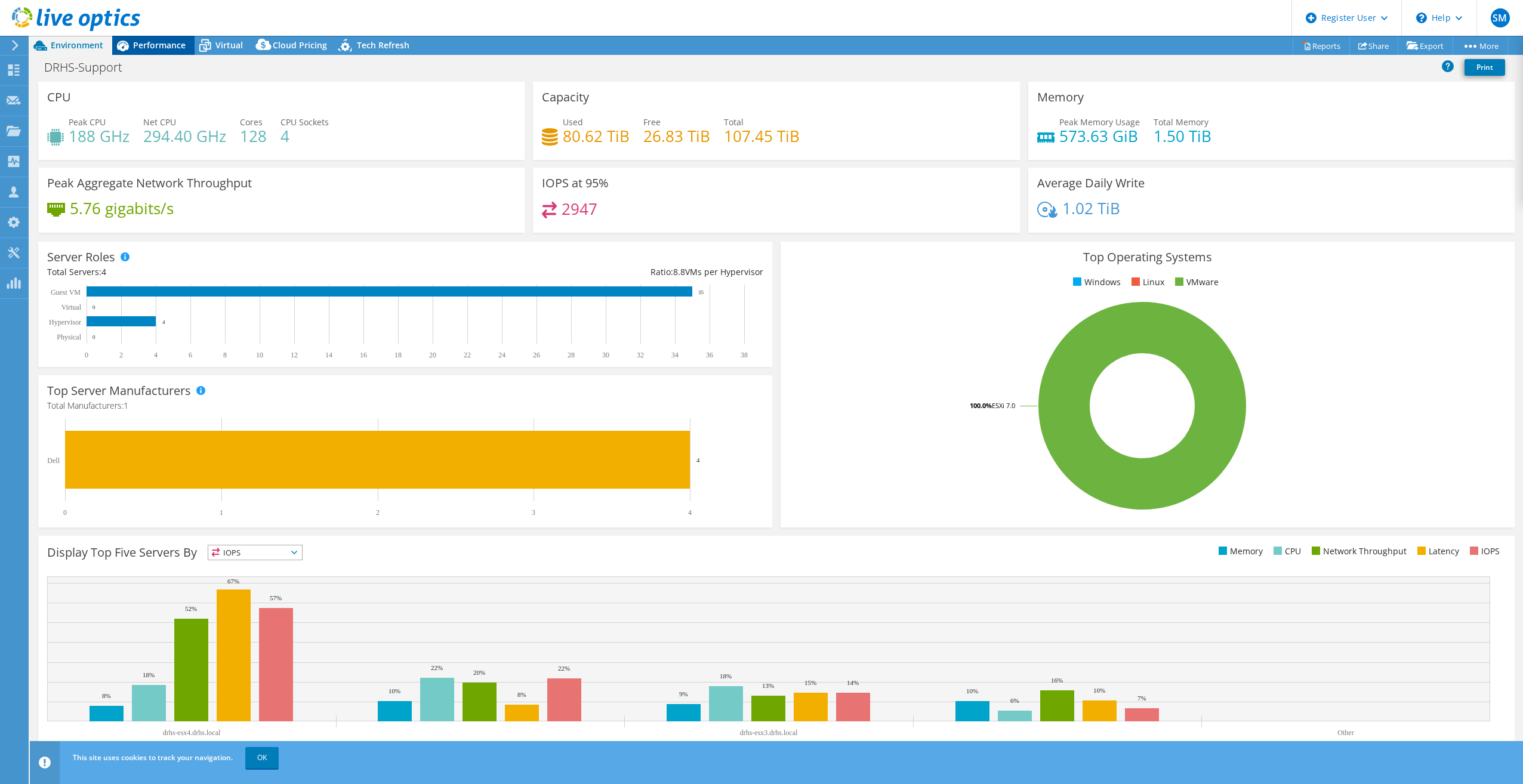
click at [134, 44] on span "Performance" at bounding box center [159, 45] width 52 height 12
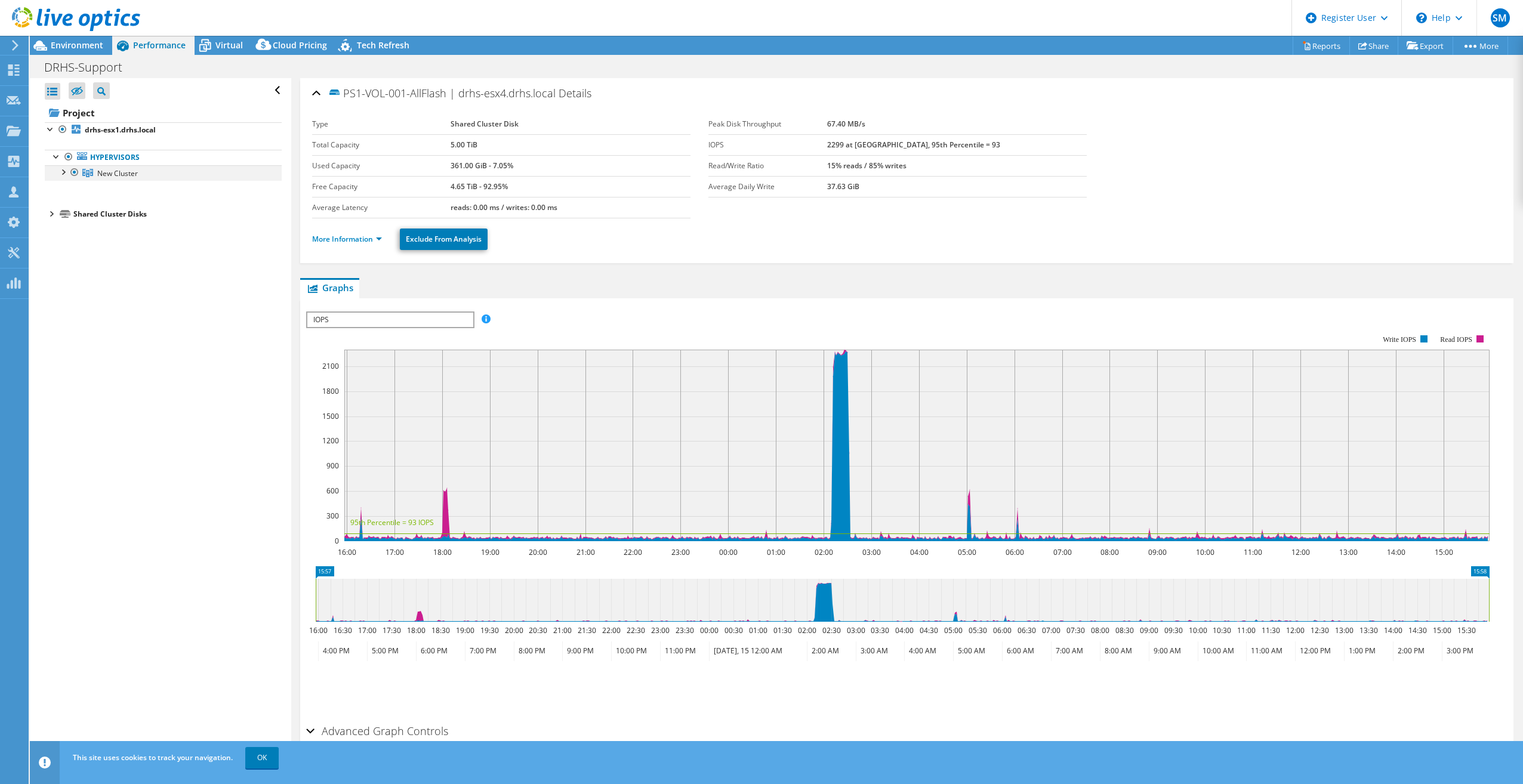
click at [61, 169] on div at bounding box center [62, 171] width 12 height 12
click at [130, 186] on link "drhs-esx1.drhs.local" at bounding box center [163, 188] width 237 height 15
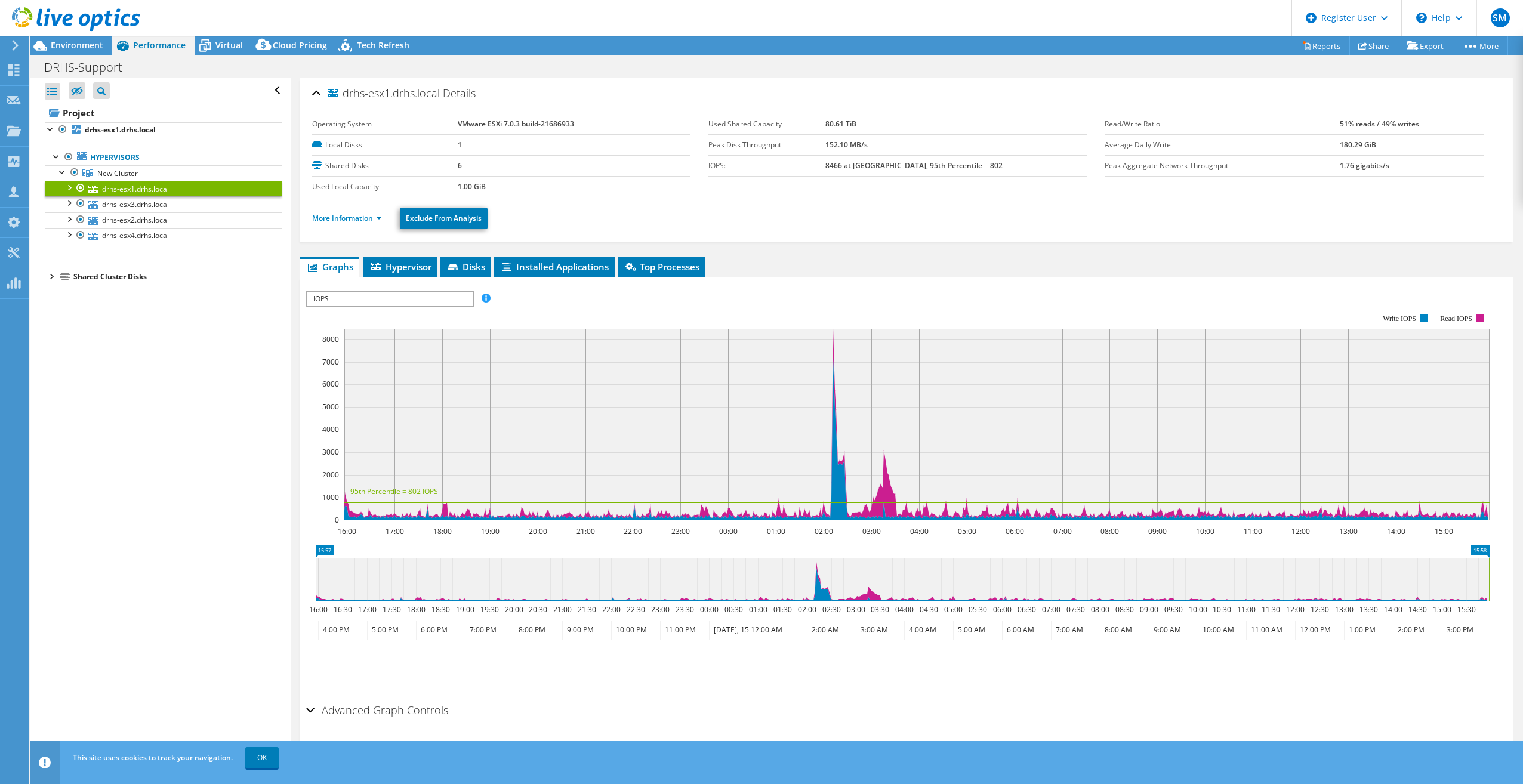
click at [49, 276] on div at bounding box center [51, 275] width 12 height 12
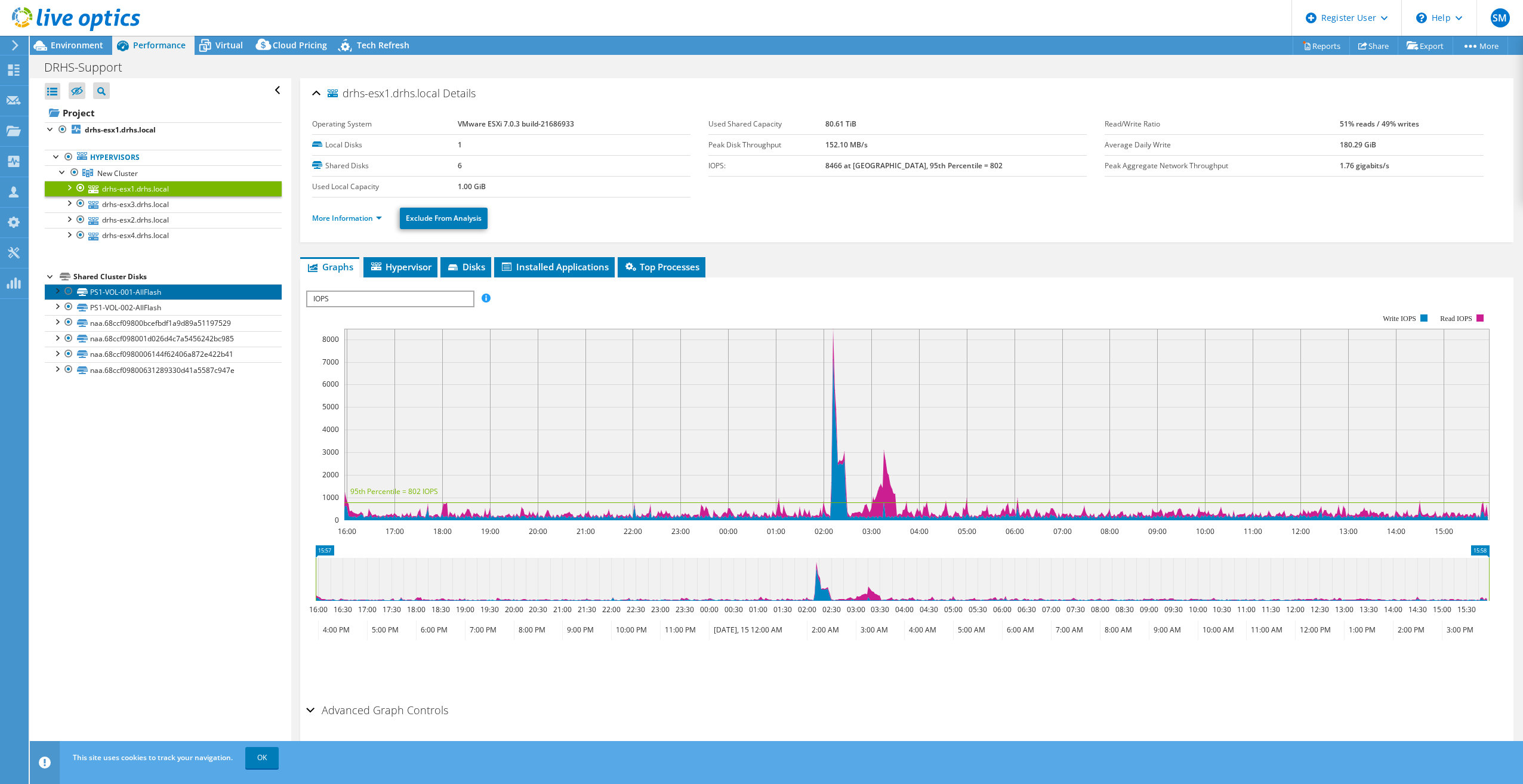
click at [174, 284] on link "PS1-VOL-001-AllFlash" at bounding box center [163, 291] width 237 height 15
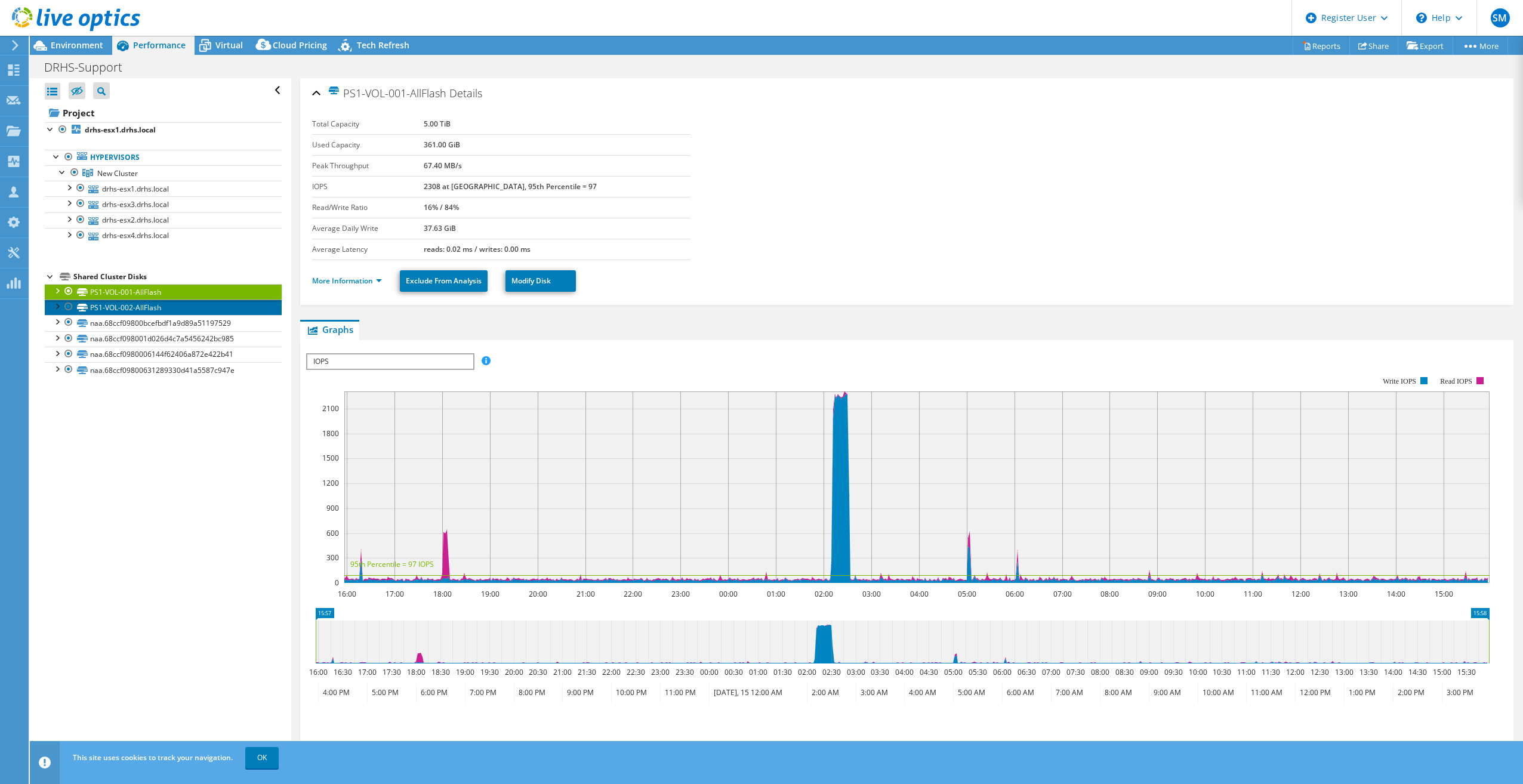
click at [171, 304] on link "PS1-VOL-002-AllFlash" at bounding box center [163, 307] width 237 height 15
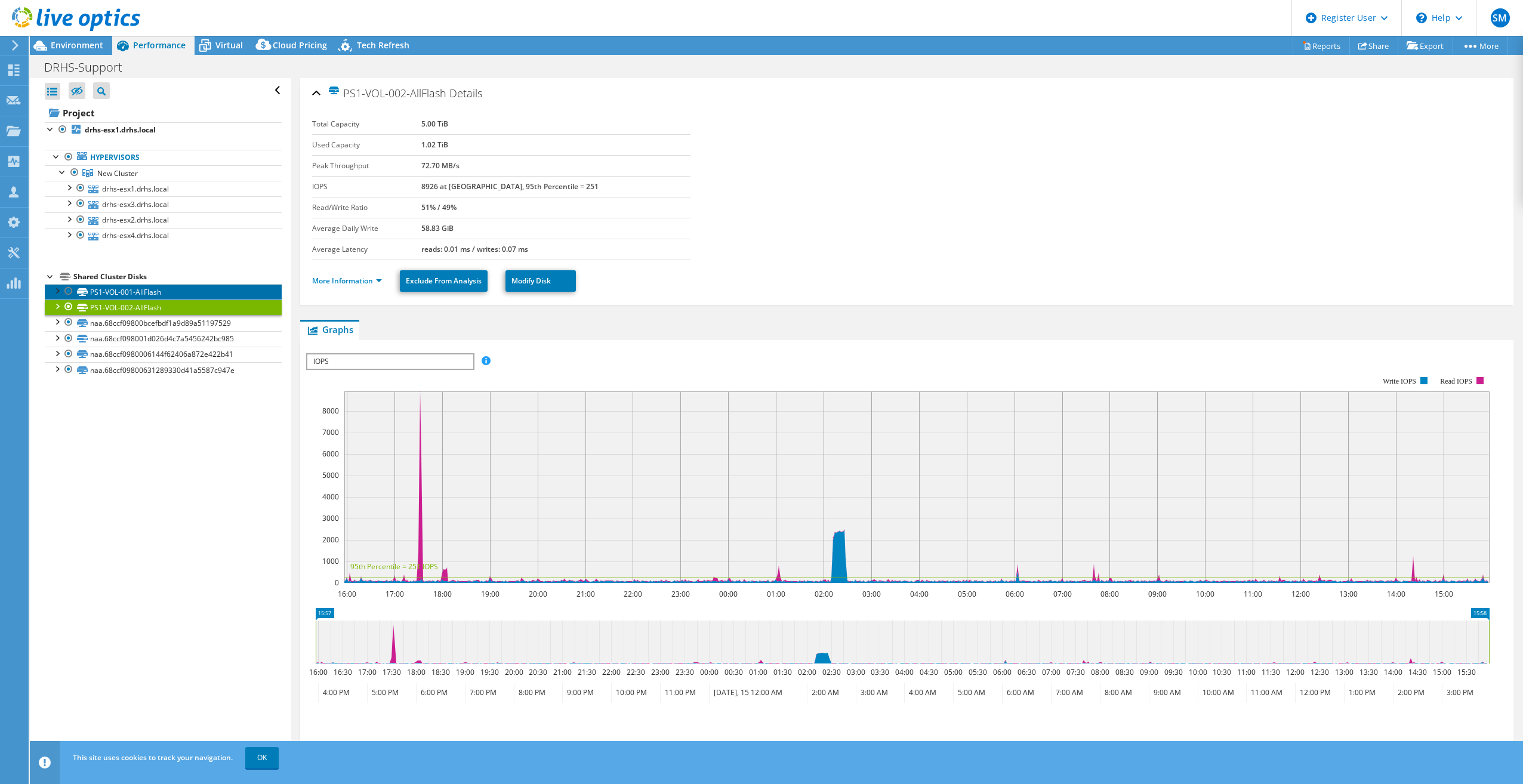
click at [169, 289] on link "PS1-VOL-001-AllFlash" at bounding box center [163, 291] width 237 height 15
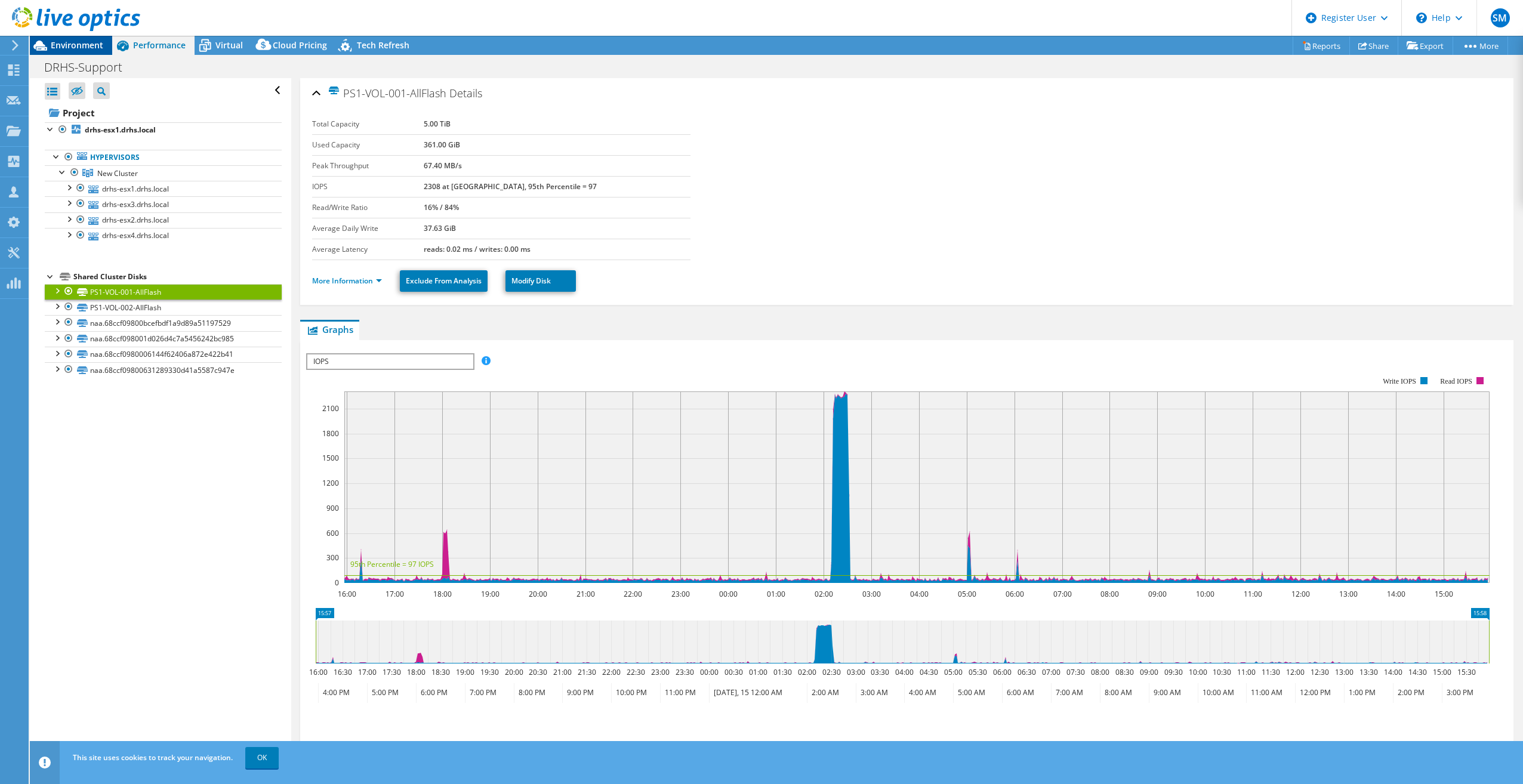
click at [75, 46] on span "Environment" at bounding box center [77, 45] width 52 height 12
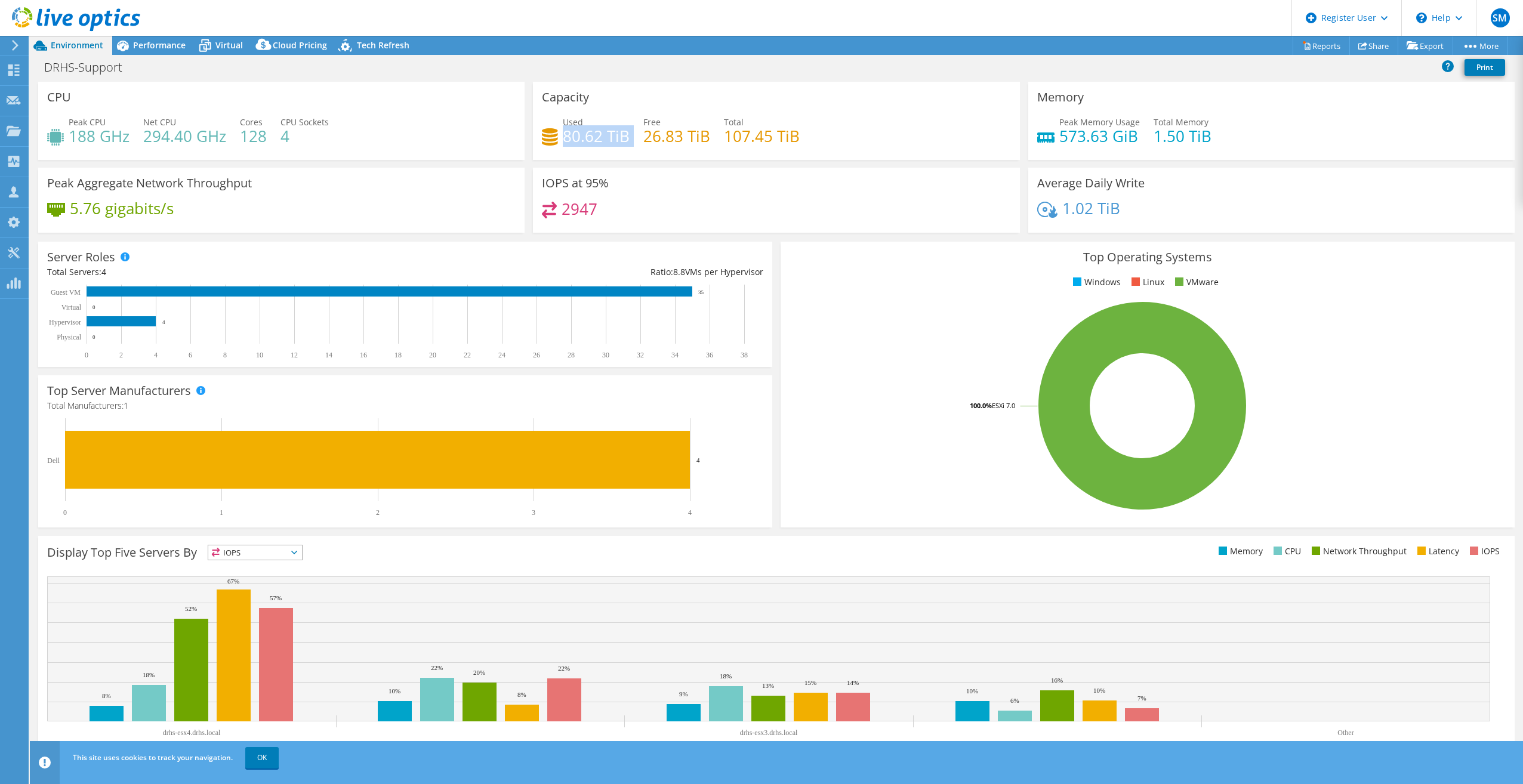
drag, startPoint x: 617, startPoint y: 140, endPoint x: 561, endPoint y: 138, distance: 56.0
click at [561, 138] on div "Used 80.62 TiB Free 26.83 TiB Total 107.45 TiB" at bounding box center [776, 134] width 468 height 39
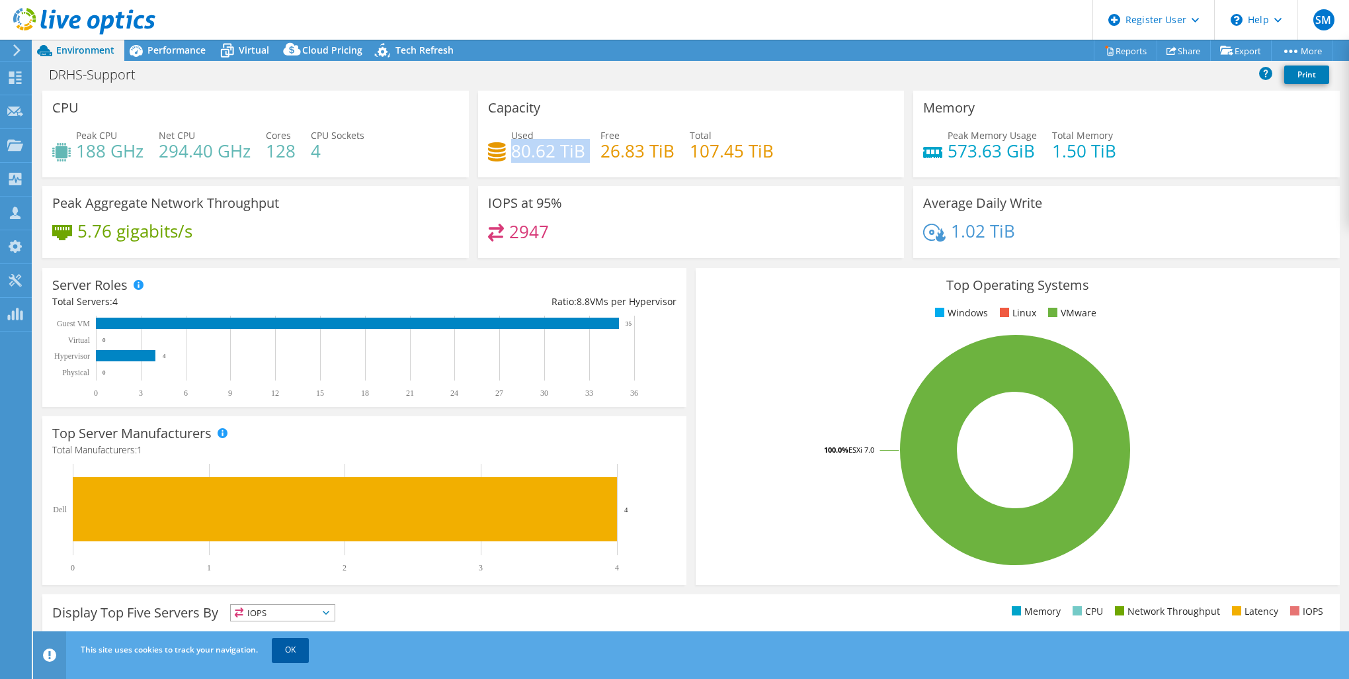
click at [304, 647] on link "OK" at bounding box center [290, 650] width 37 height 24
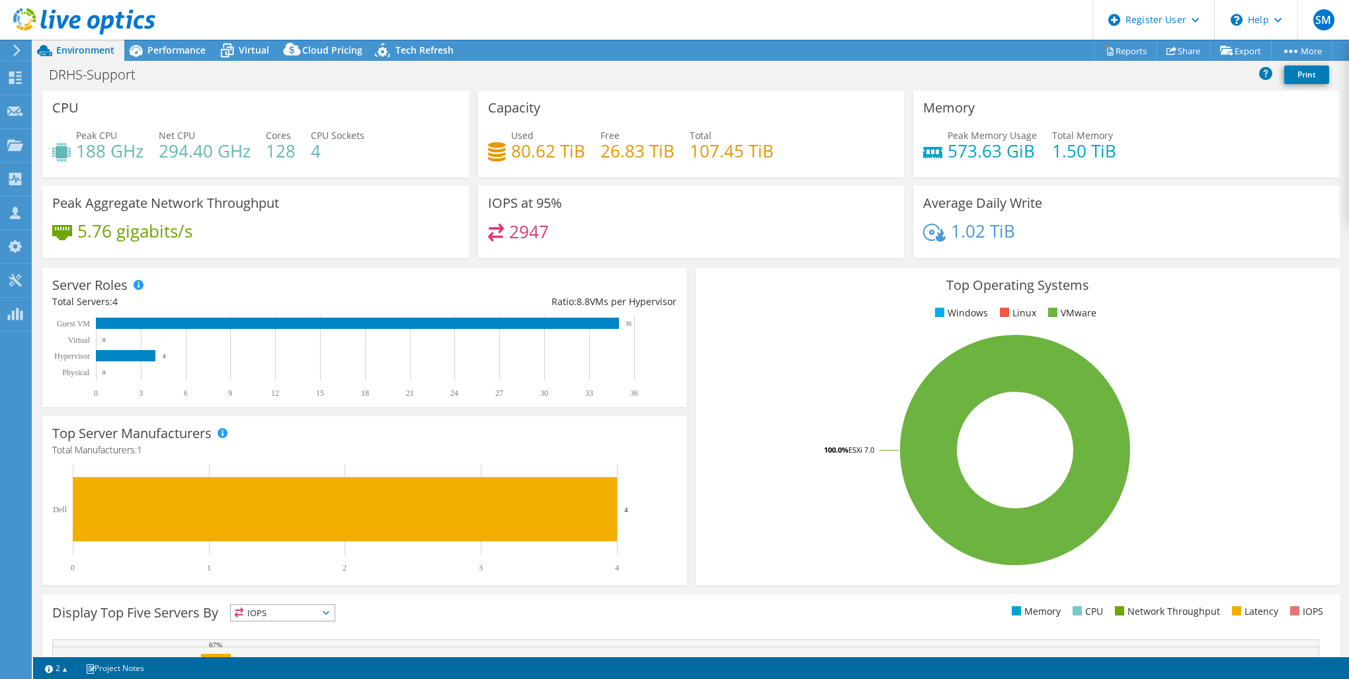
drag, startPoint x: 853, startPoint y: 78, endPoint x: 841, endPoint y: 71, distance: 13.6
click at [853, 78] on div "DRHS-Support Print" at bounding box center [691, 74] width 1316 height 24
click at [175, 51] on span "Performance" at bounding box center [176, 50] width 58 height 13
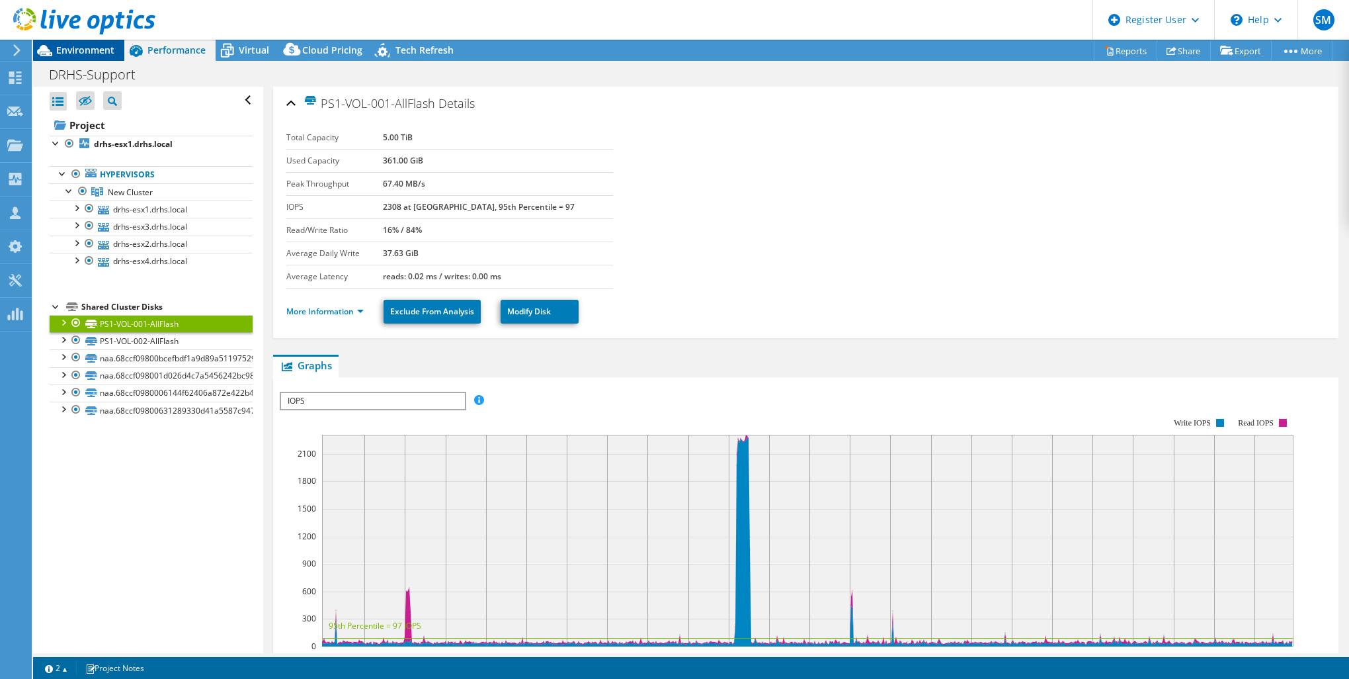
click at [80, 47] on span "Environment" at bounding box center [85, 50] width 58 height 13
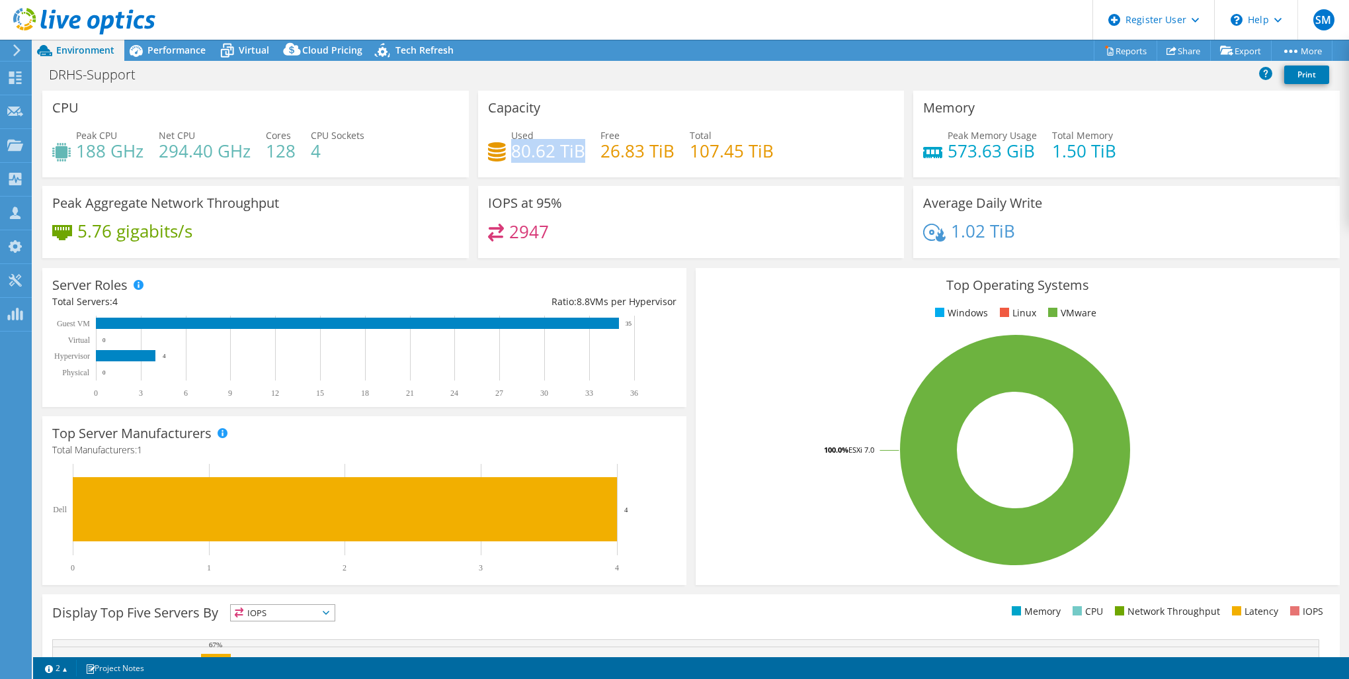
drag, startPoint x: 579, startPoint y: 151, endPoint x: 509, endPoint y: 154, distance: 69.5
click at [511, 154] on h4 "80.62 TiB" at bounding box center [548, 151] width 74 height 15
click at [554, 105] on div "Capacity Used 80.62 TiB Free 26.83 TiB Total 107.45 TiB" at bounding box center [691, 134] width 427 height 87
